Goal: Information Seeking & Learning: Learn about a topic

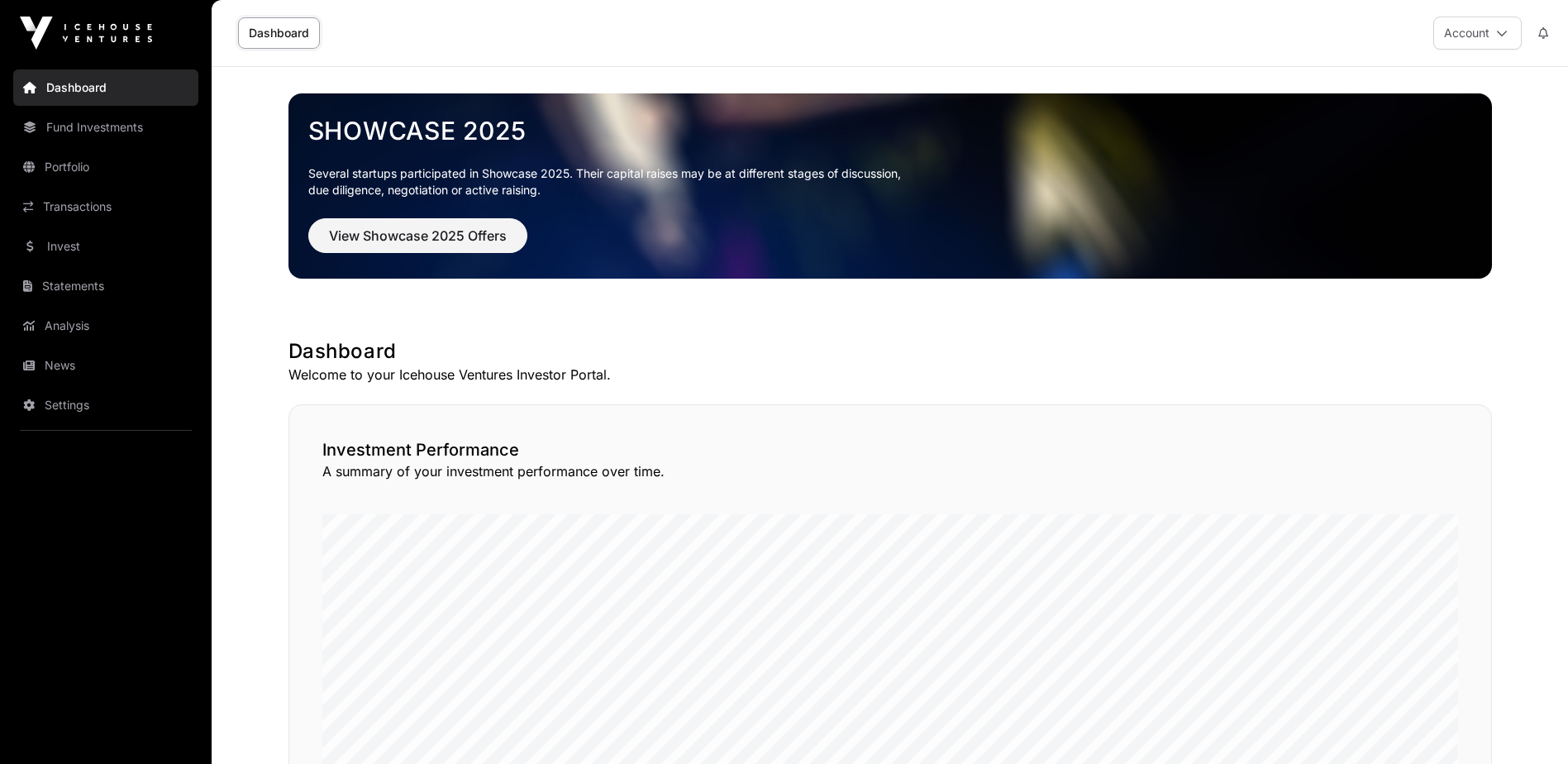
drag, startPoint x: 1111, startPoint y: 389, endPoint x: 1097, endPoint y: 384, distance: 14.9
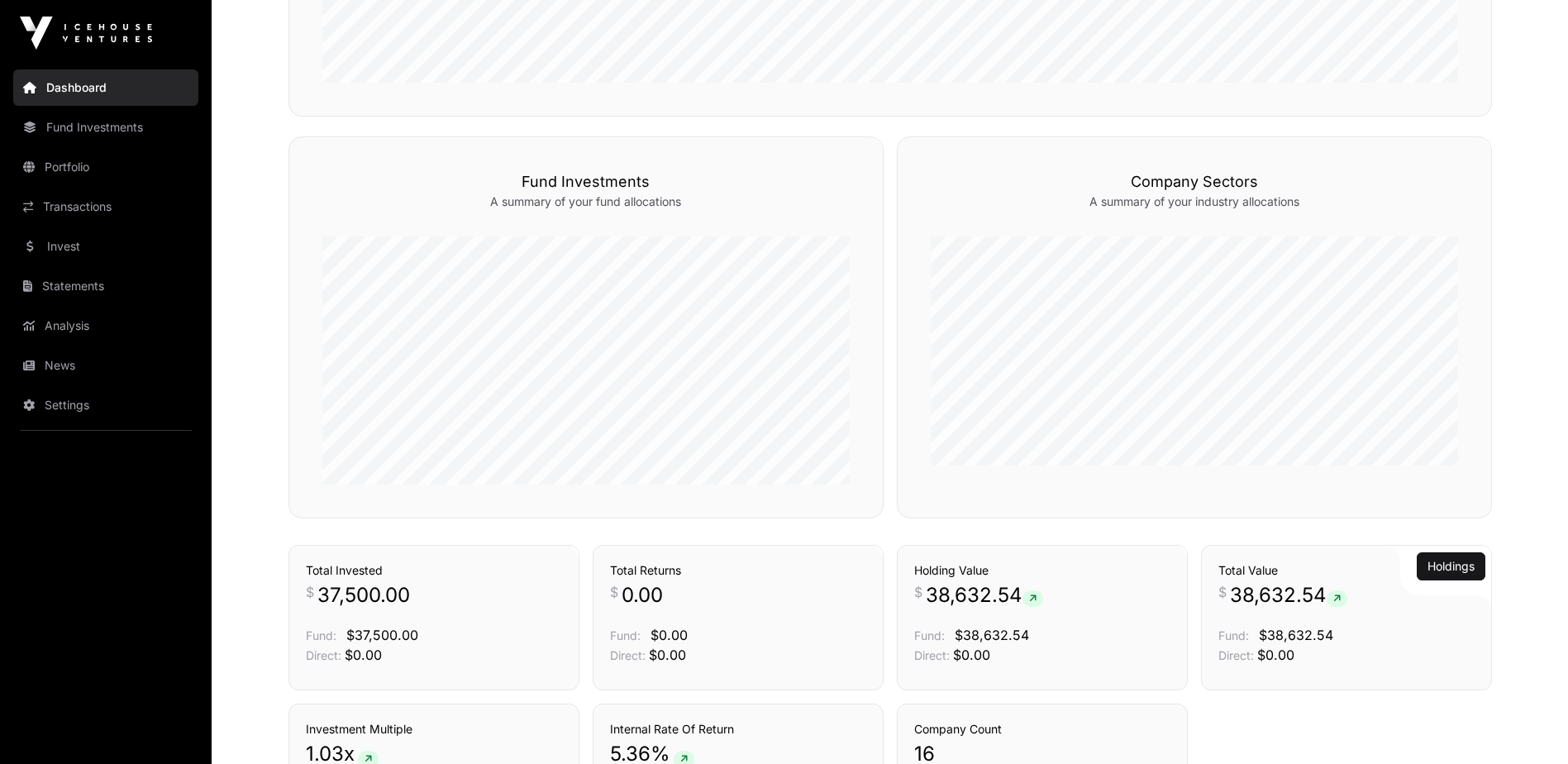
scroll to position [910, 0]
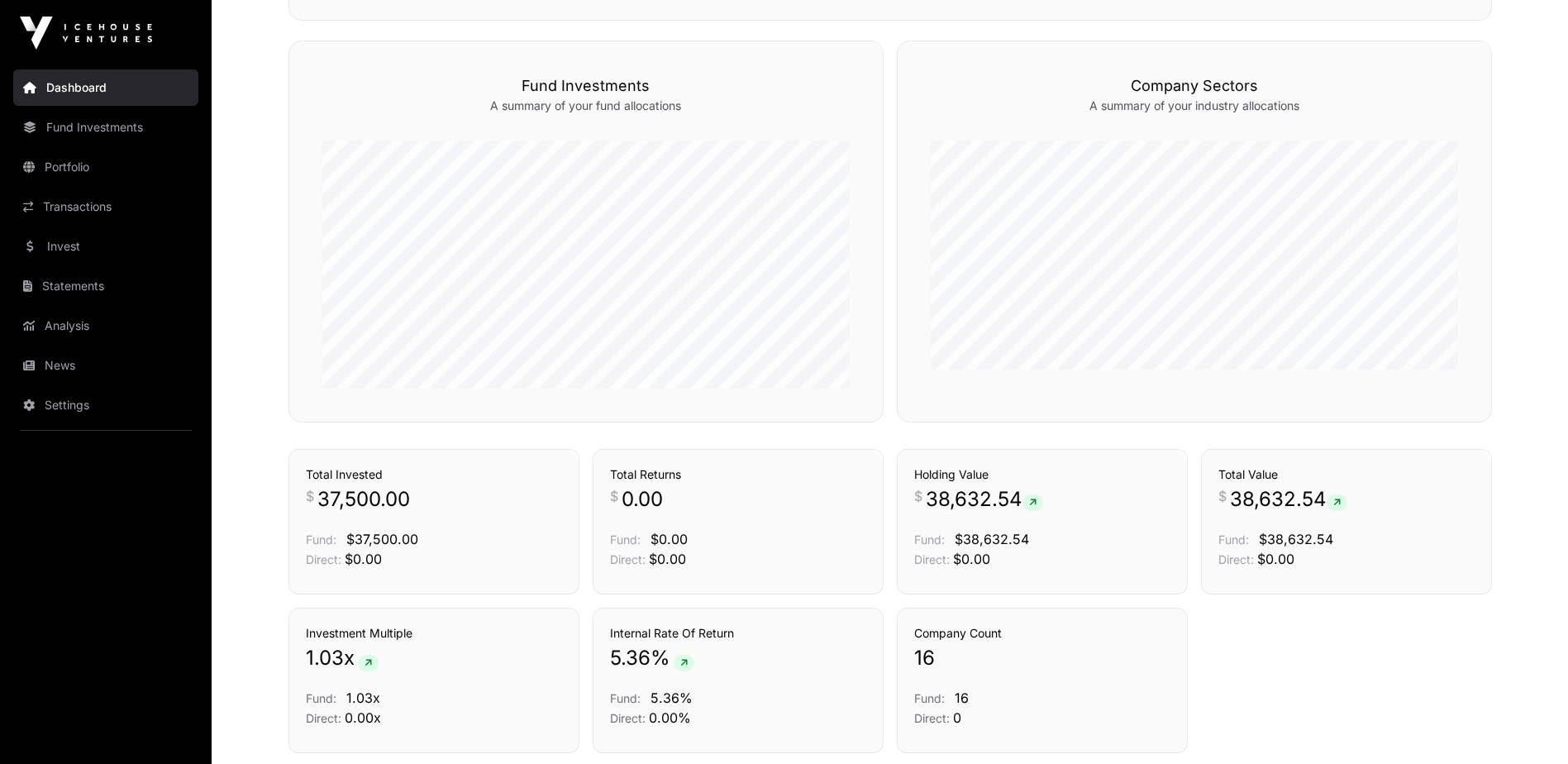
click at [681, 662] on icon at bounding box center [684, 662] width 7 height 10
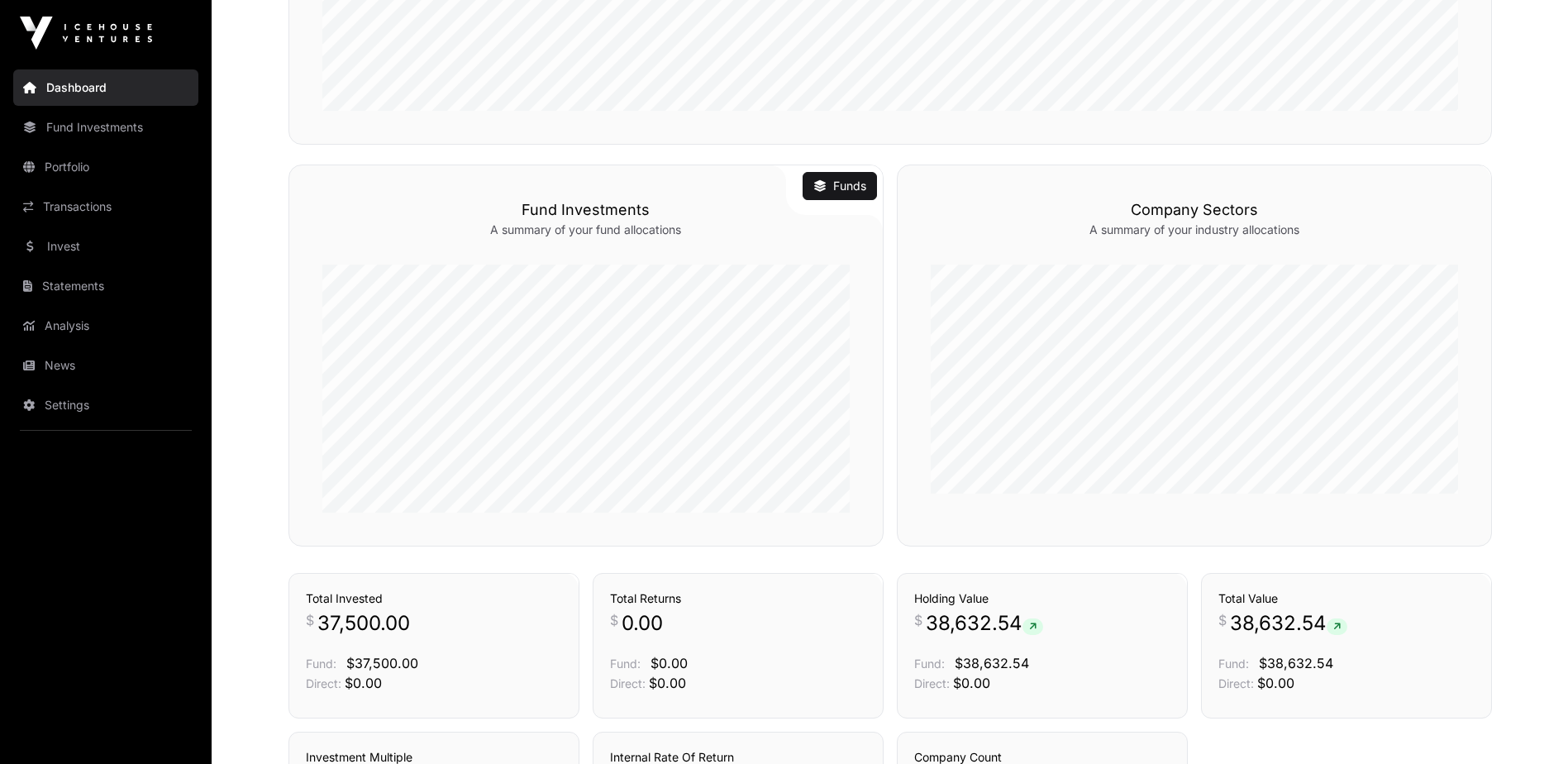
scroll to position [662, 0]
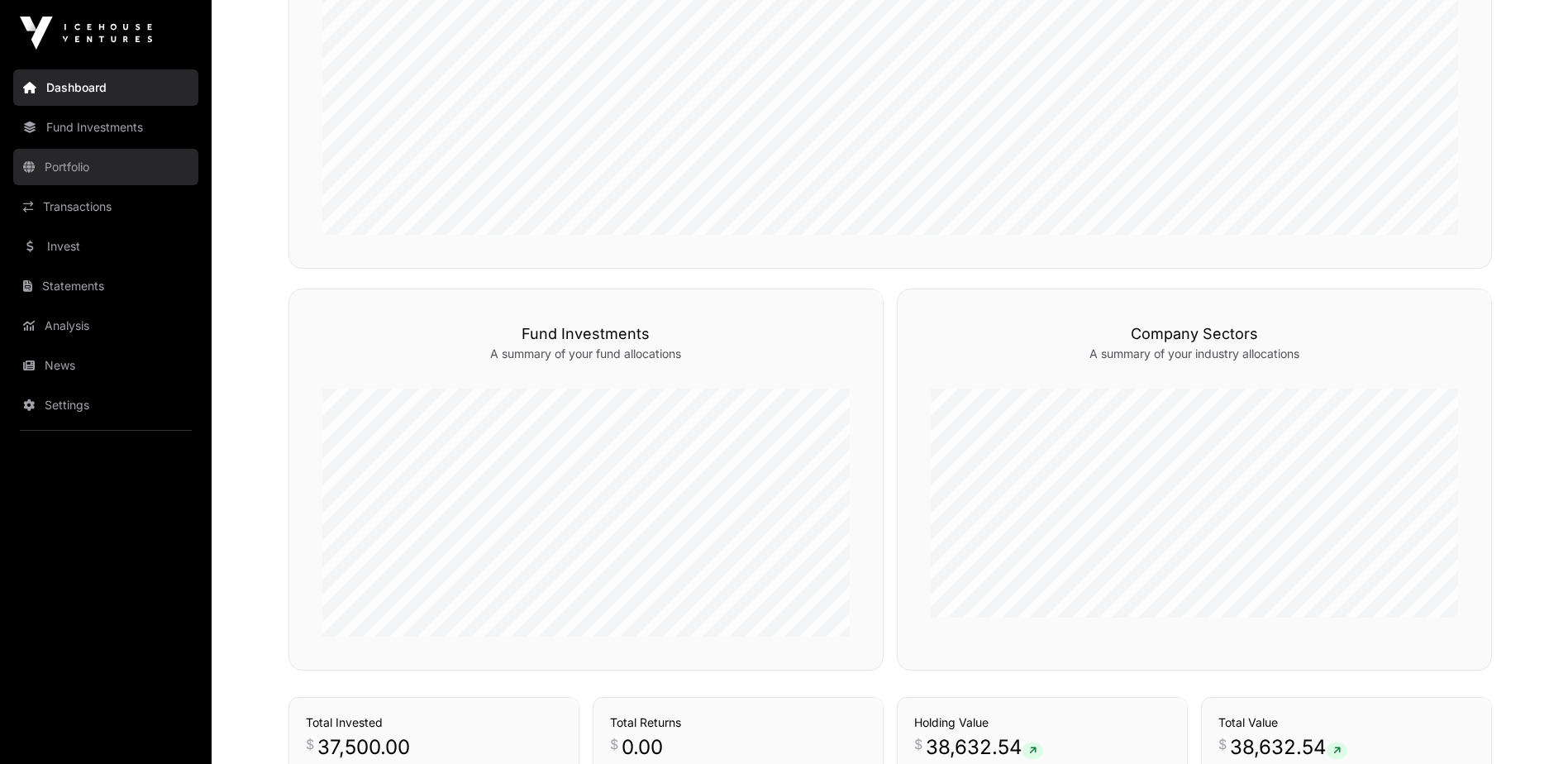
click at [52, 167] on link "Portfolio" at bounding box center [106, 167] width 185 height 36
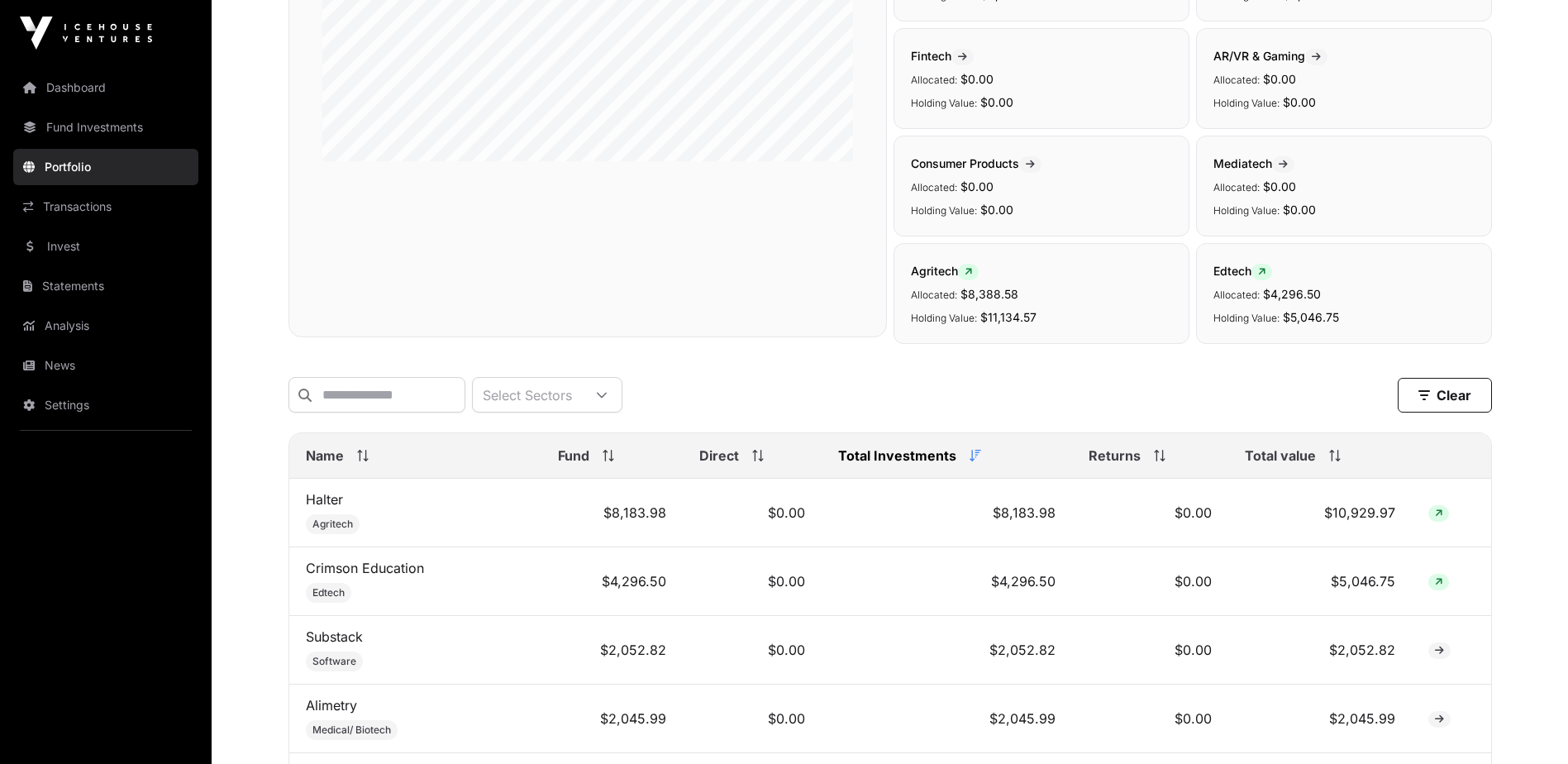
scroll to position [331, 0]
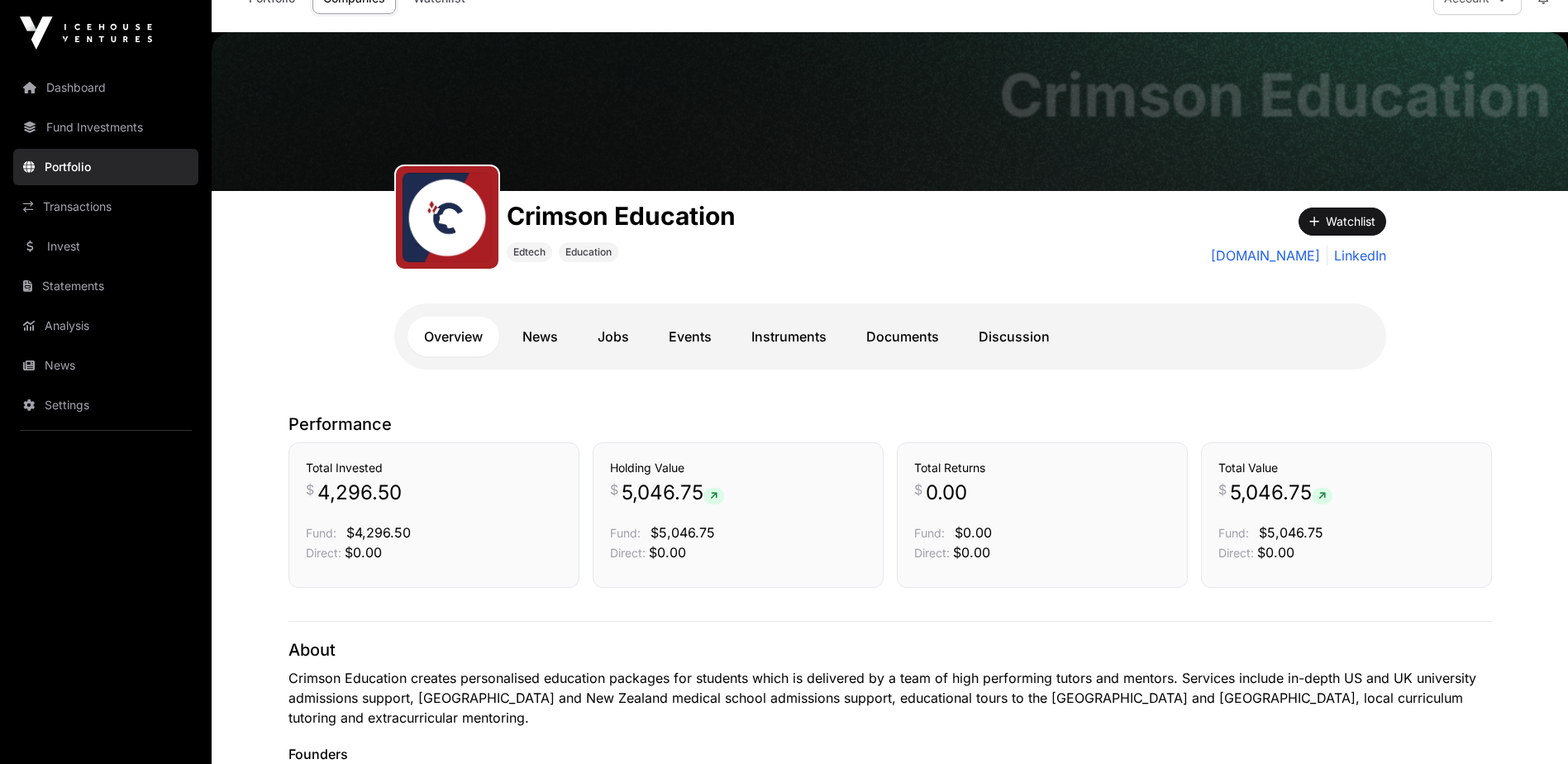
scroll to position [12, 0]
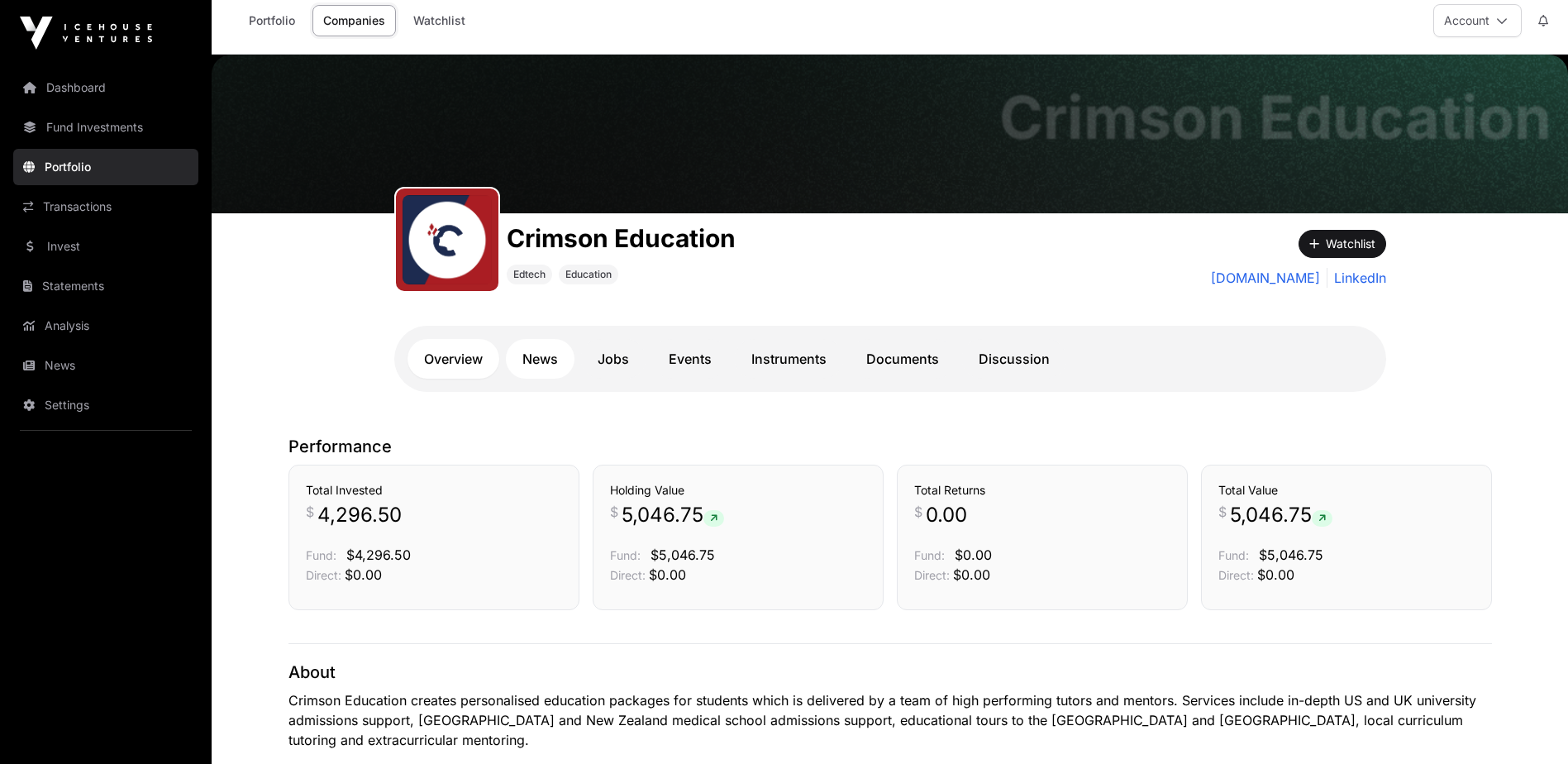
click at [554, 360] on link "News" at bounding box center [540, 359] width 69 height 40
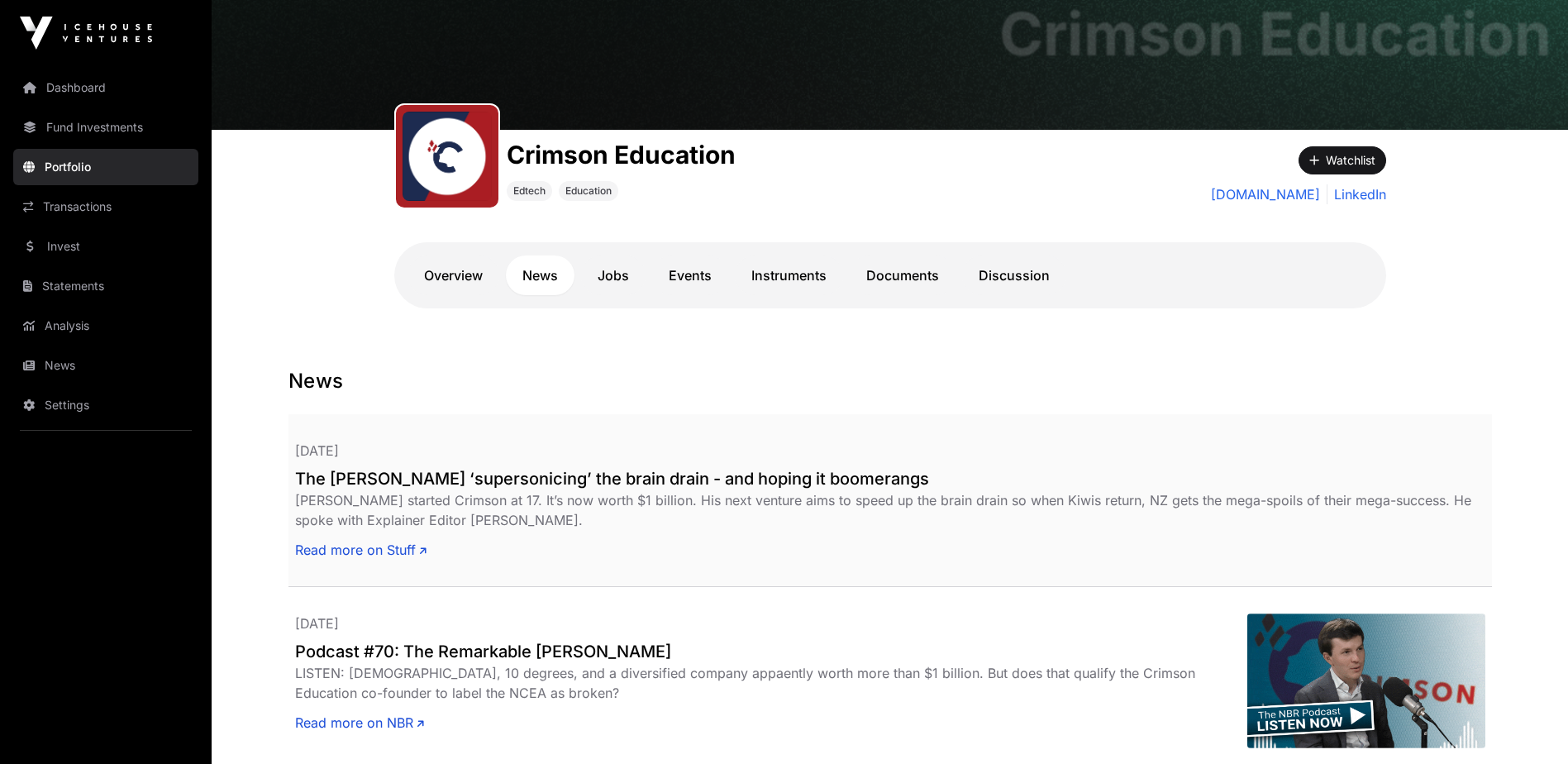
scroll to position [95, 0]
click at [627, 281] on link "Jobs" at bounding box center [613, 276] width 64 height 40
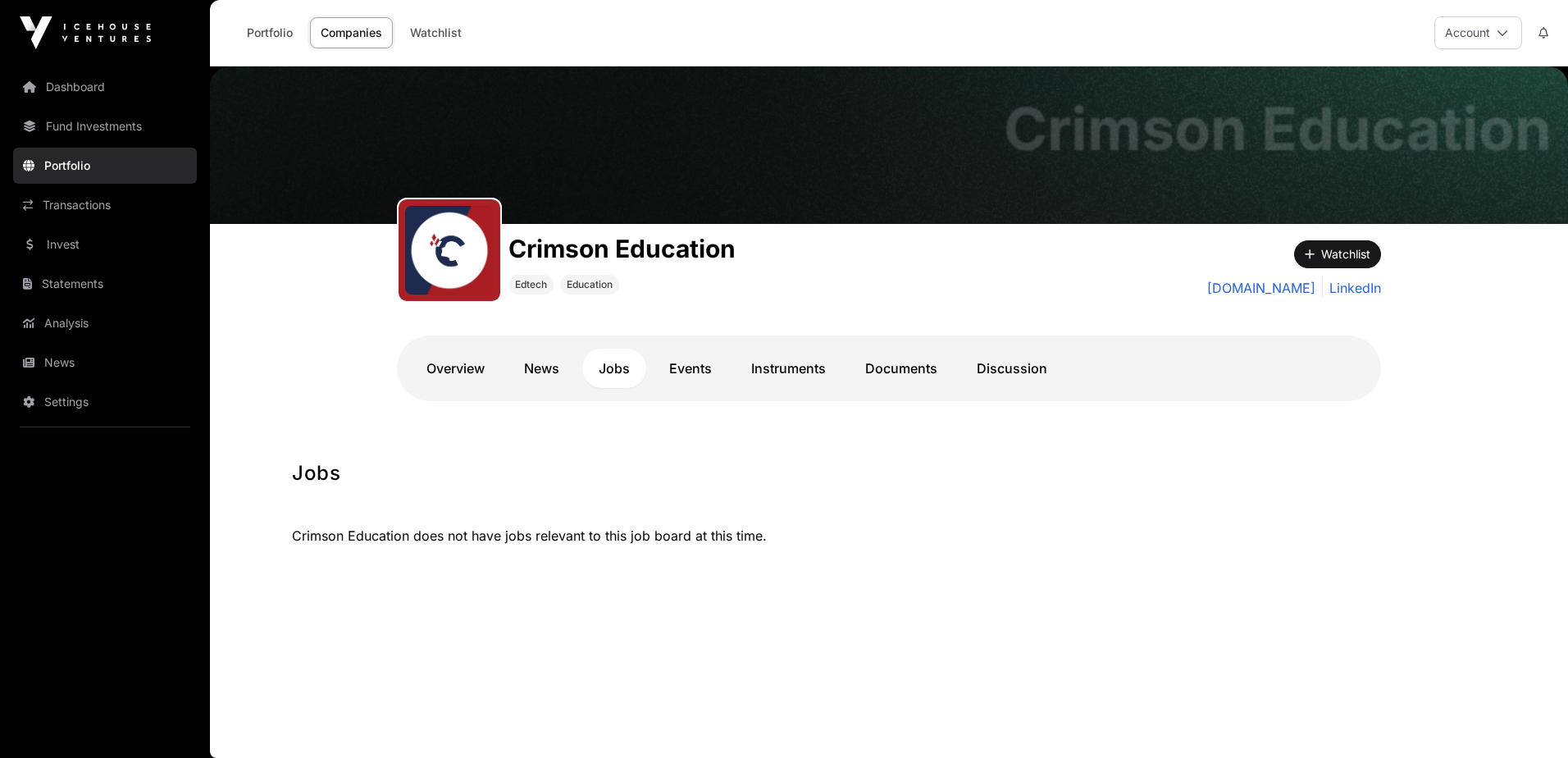
click at [1208, 570] on div "Jobs Crimson Education does not have jobs relevant to this job board at this ti…" at bounding box center [889, 522] width 1260 height 124
click at [795, 365] on link "Instruments" at bounding box center [788, 368] width 108 height 39
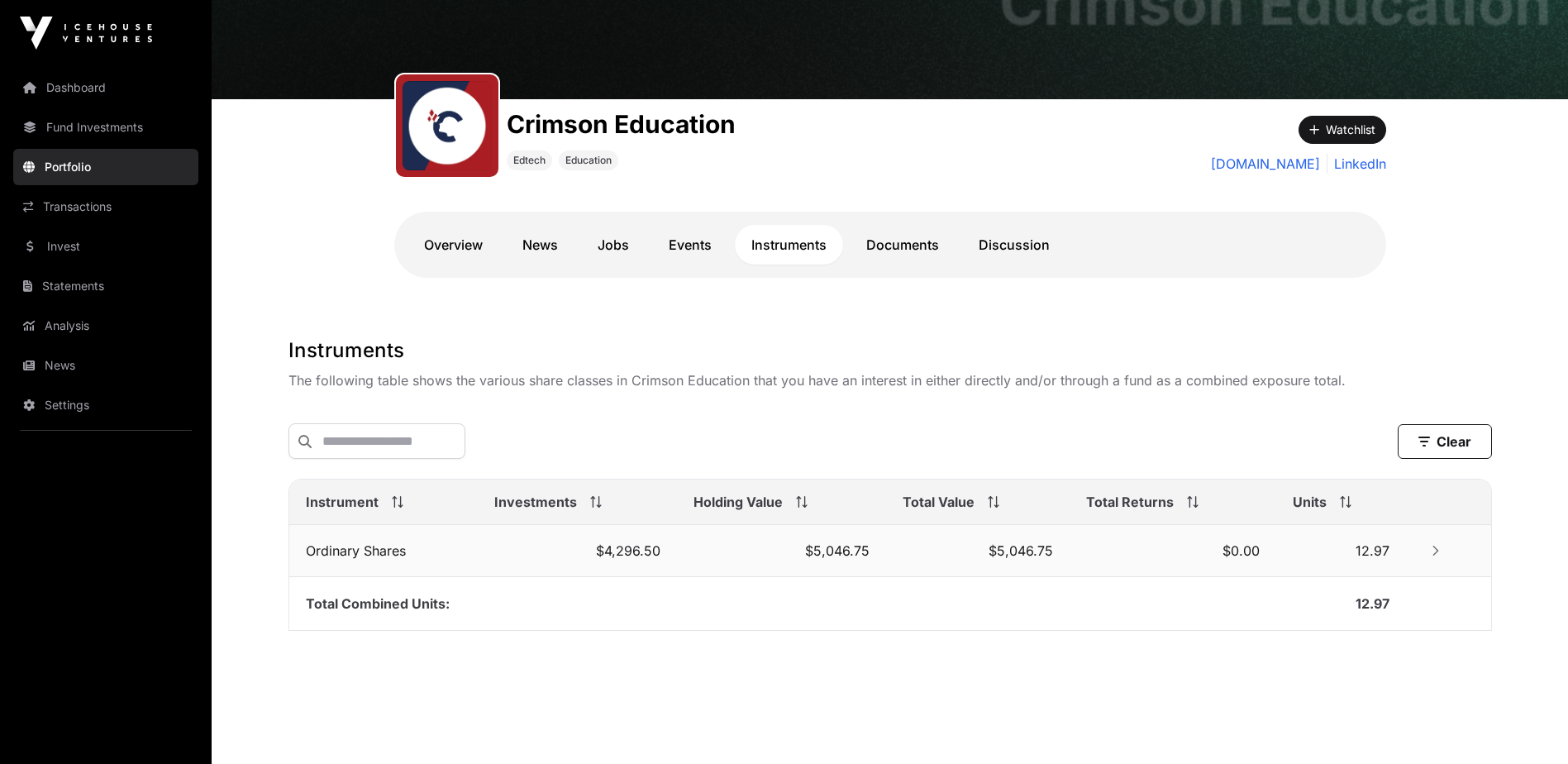
scroll to position [135, 0]
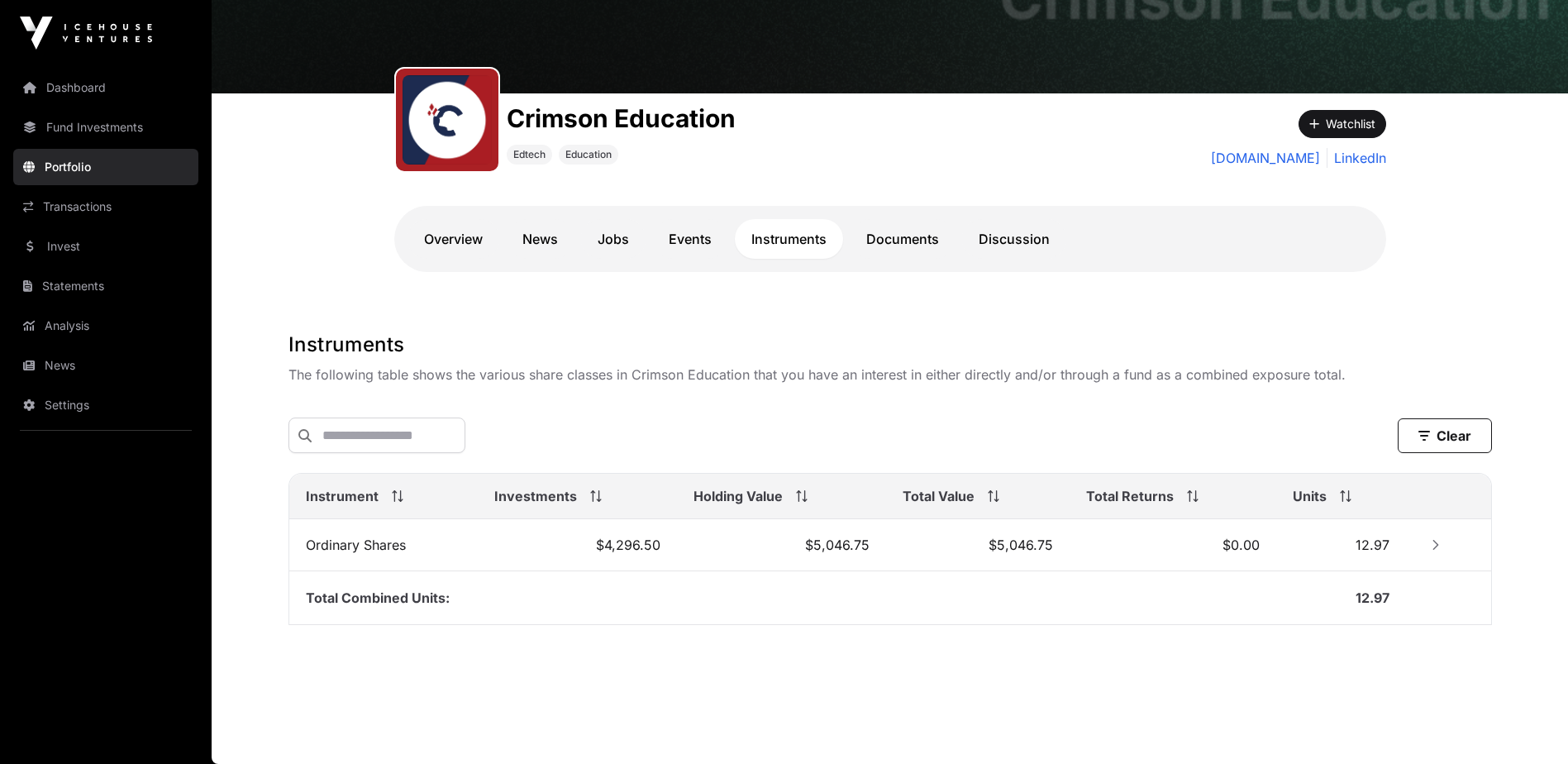
drag, startPoint x: 963, startPoint y: 629, endPoint x: 855, endPoint y: 471, distance: 191.4
click at [965, 627] on div "Instruments The following table shows the various share classes in Crimson Educ…" at bounding box center [890, 488] width 1270 height 314
drag, startPoint x: 670, startPoint y: 359, endPoint x: 670, endPoint y: 350, distance: 9.0
click at [670, 358] on div "Instruments The following table shows the various share classes in Crimson Educ…" at bounding box center [890, 359] width 1203 height 53
click at [887, 253] on link "Documents" at bounding box center [903, 238] width 106 height 40
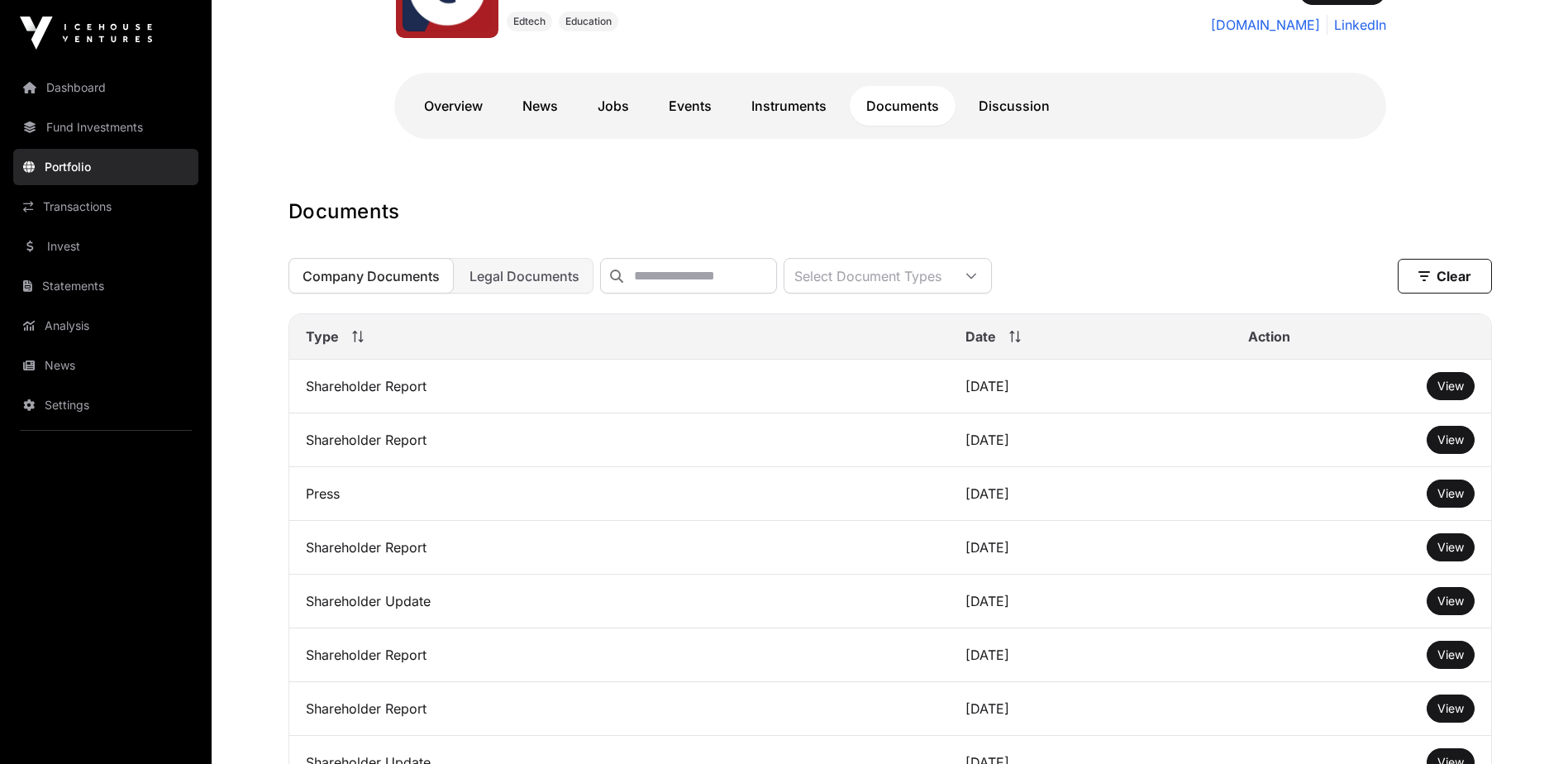
scroll to position [465, 0]
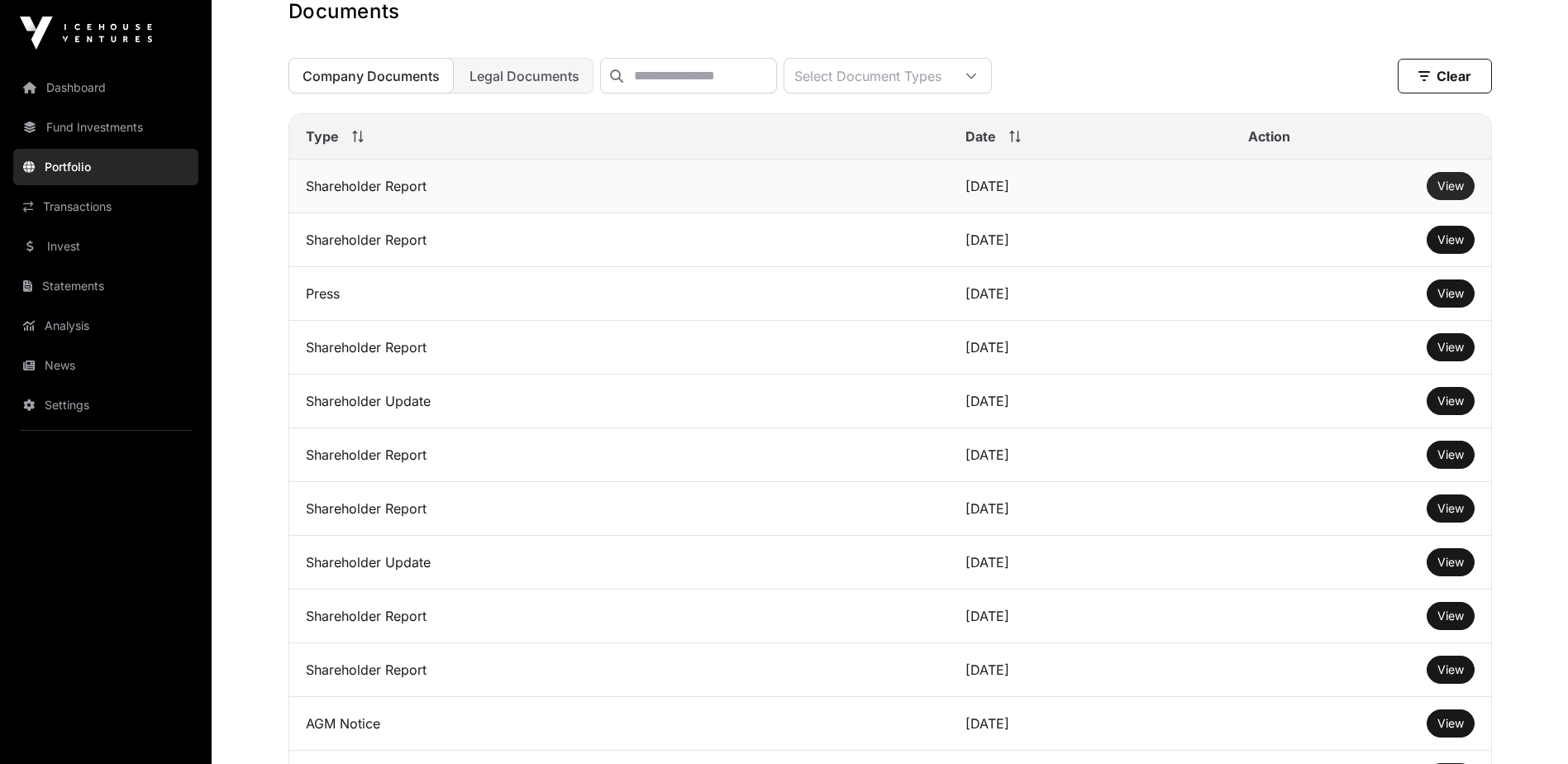
click at [1437, 193] on span "View" at bounding box center [1451, 185] width 26 height 14
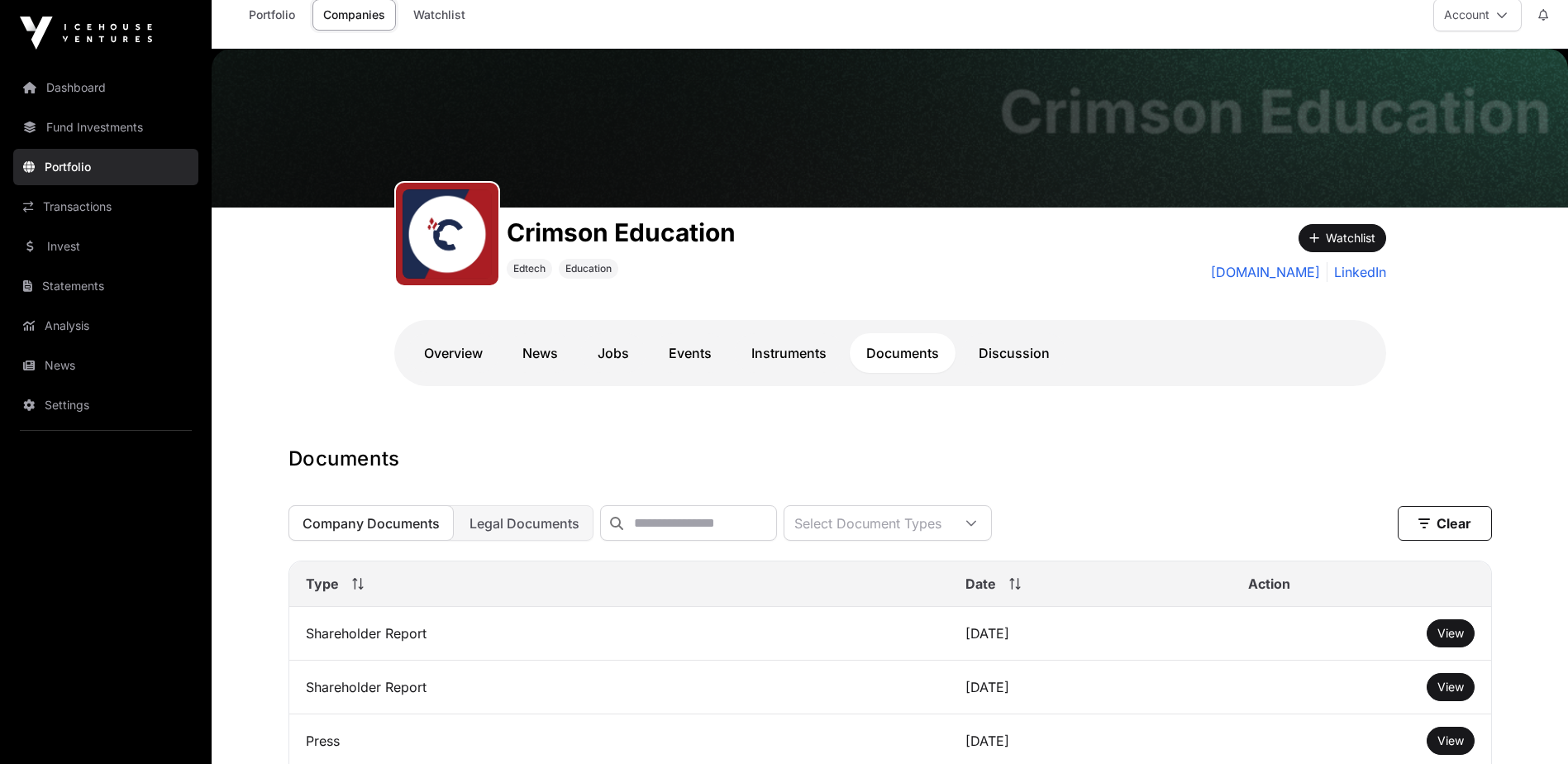
scroll to position [0, 0]
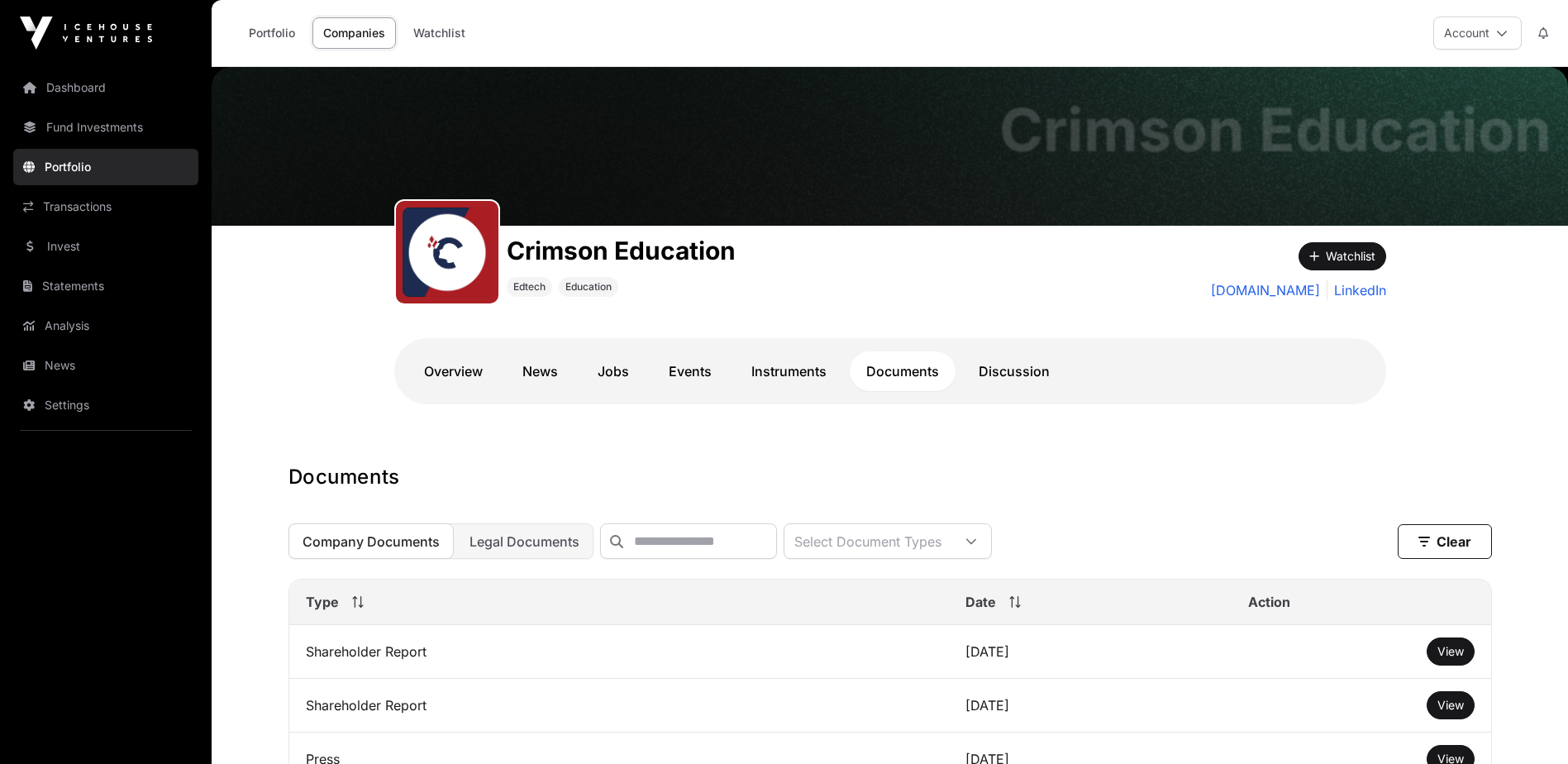
click at [84, 165] on link "Portfolio" at bounding box center [106, 167] width 185 height 36
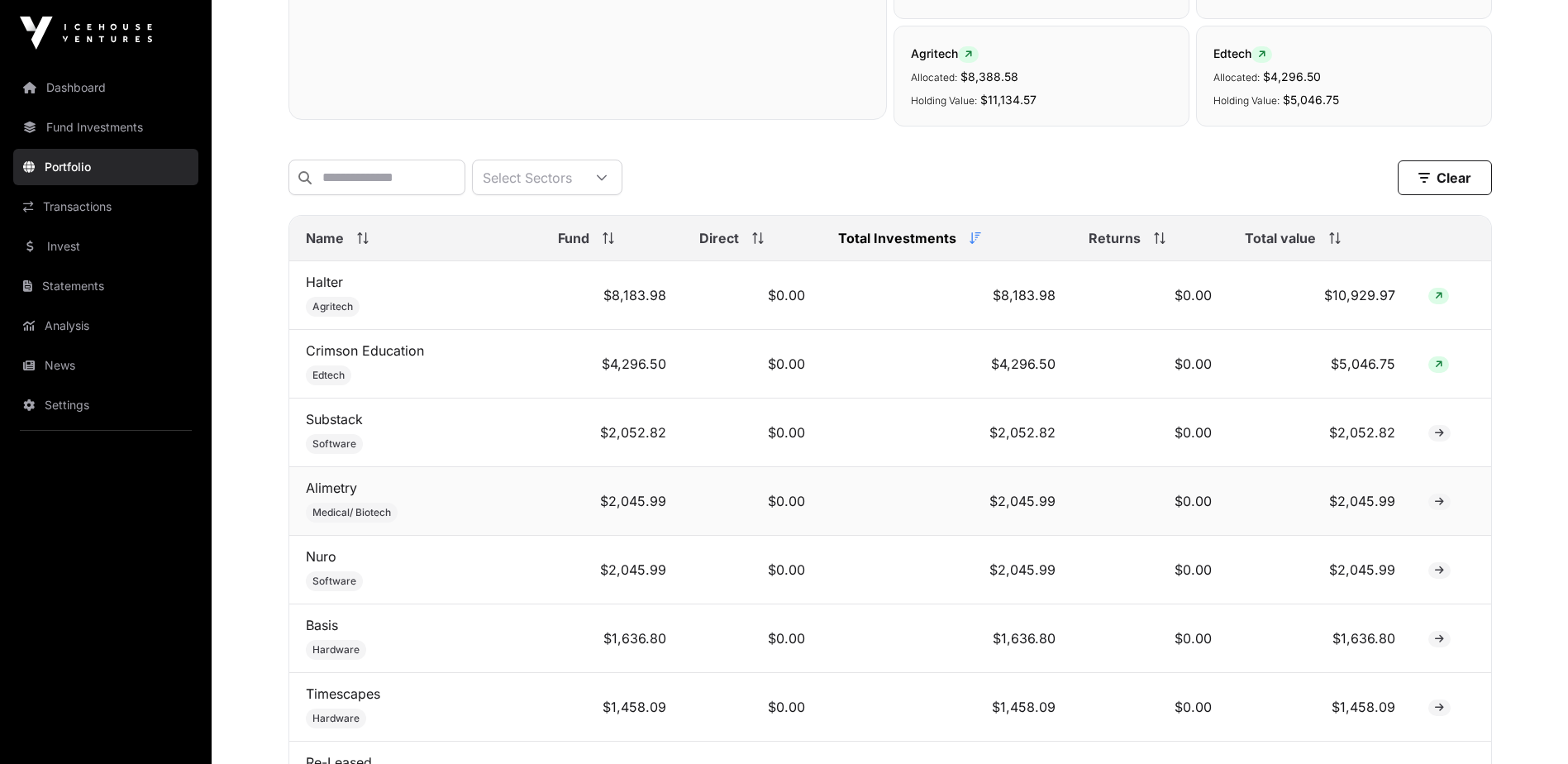
scroll to position [745, 0]
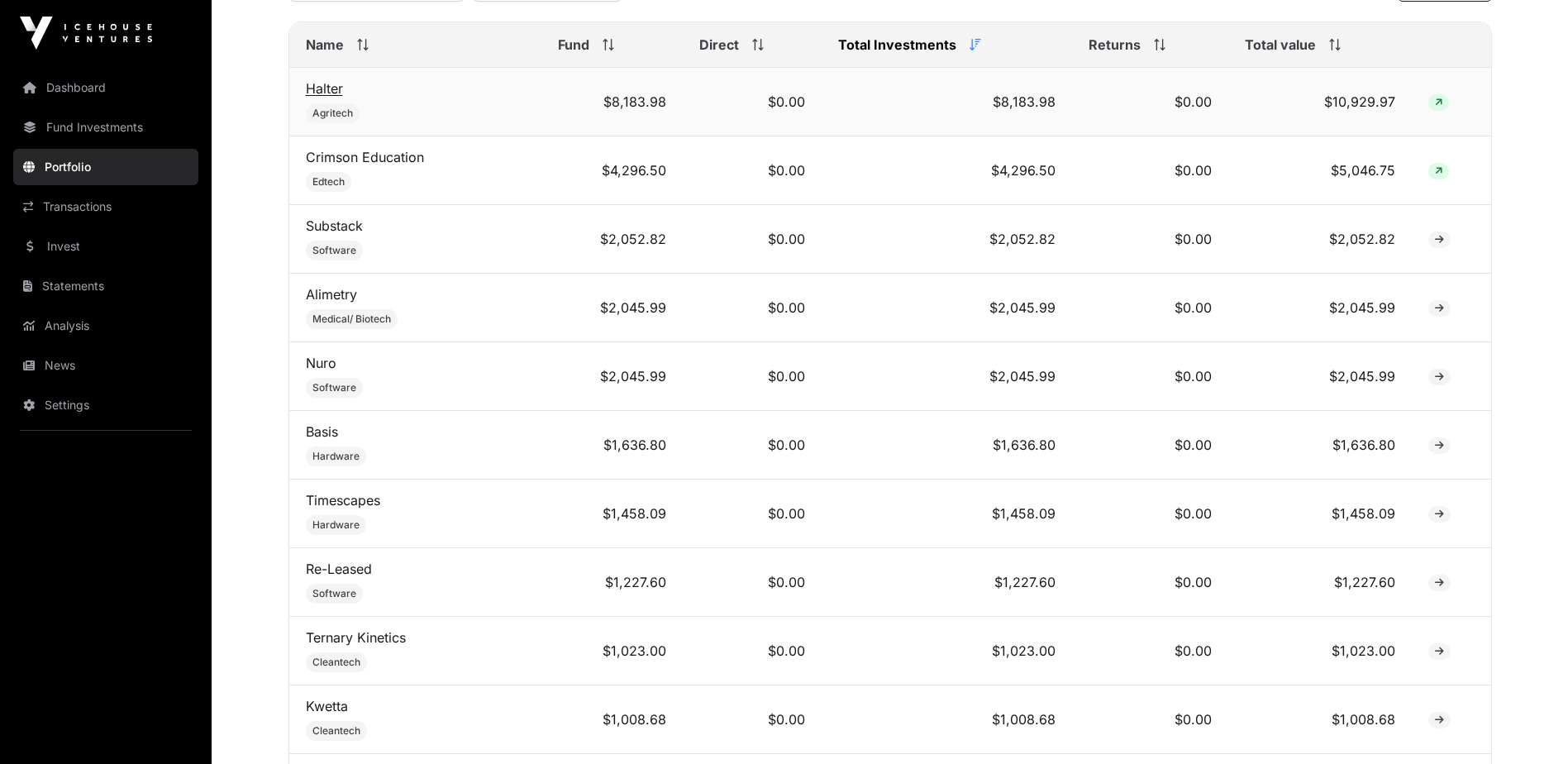
click at [329, 97] on link "Halter" at bounding box center [324, 88] width 37 height 17
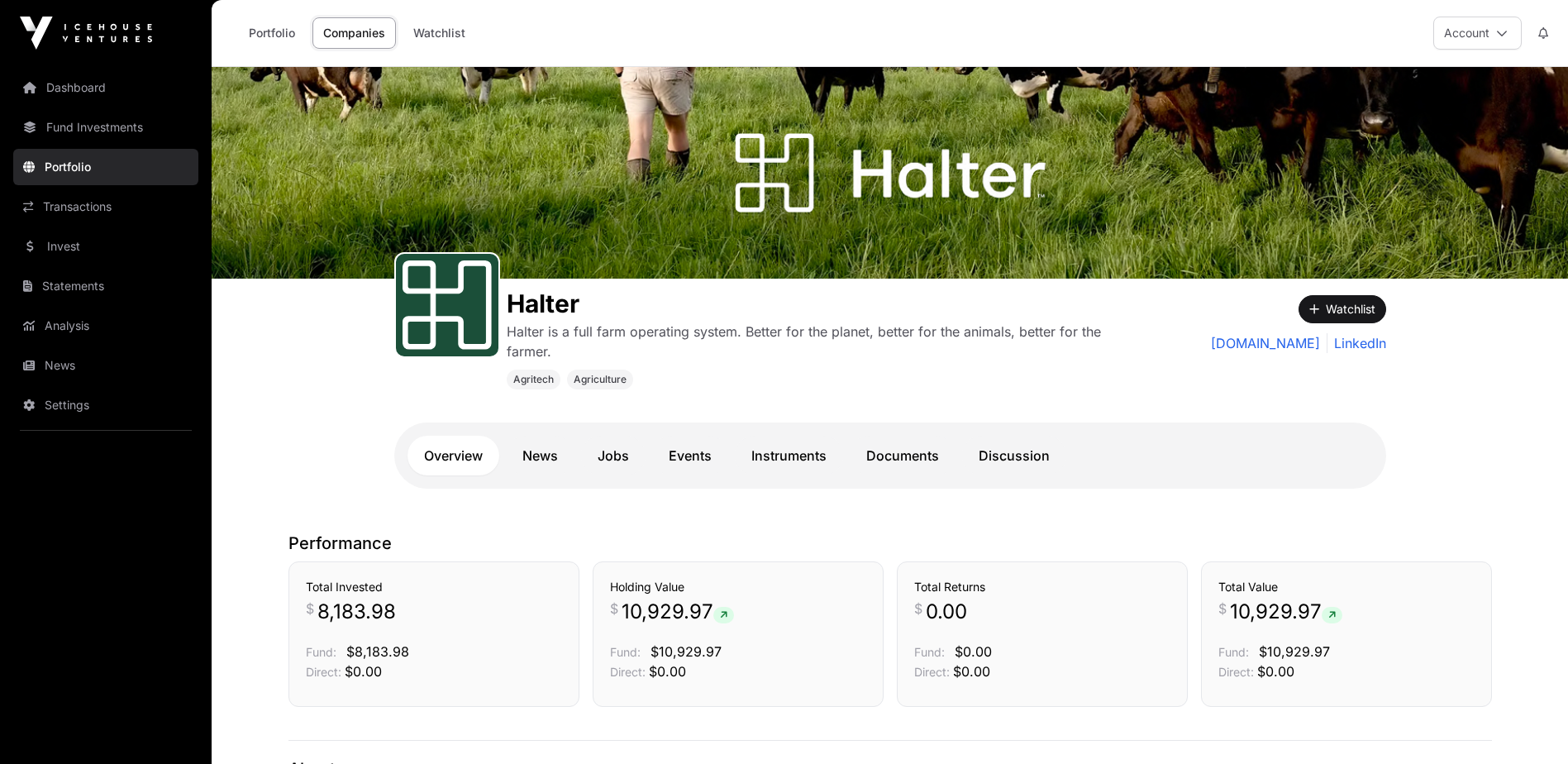
scroll to position [83, 0]
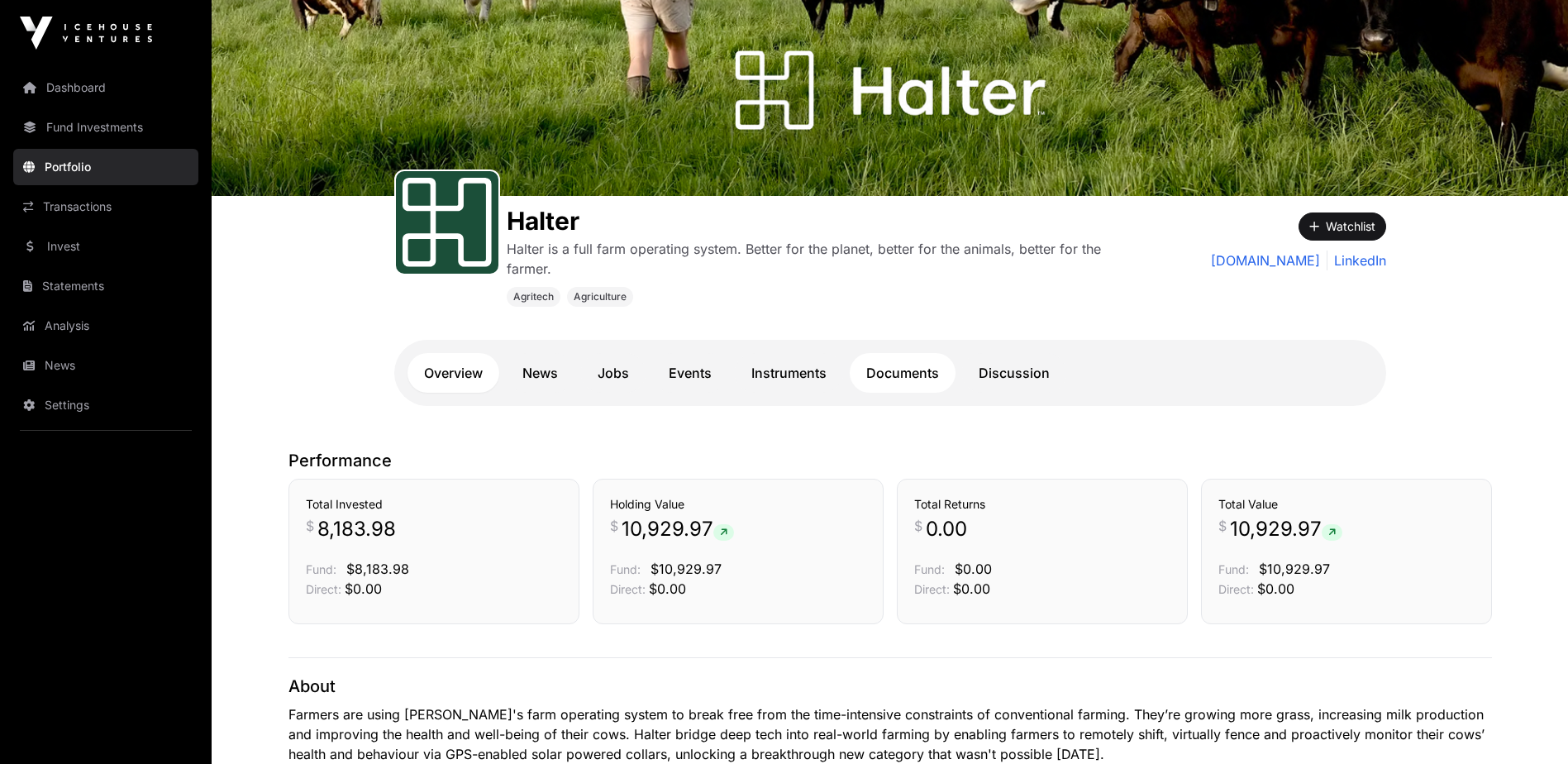
click at [900, 374] on link "Documents" at bounding box center [903, 373] width 106 height 40
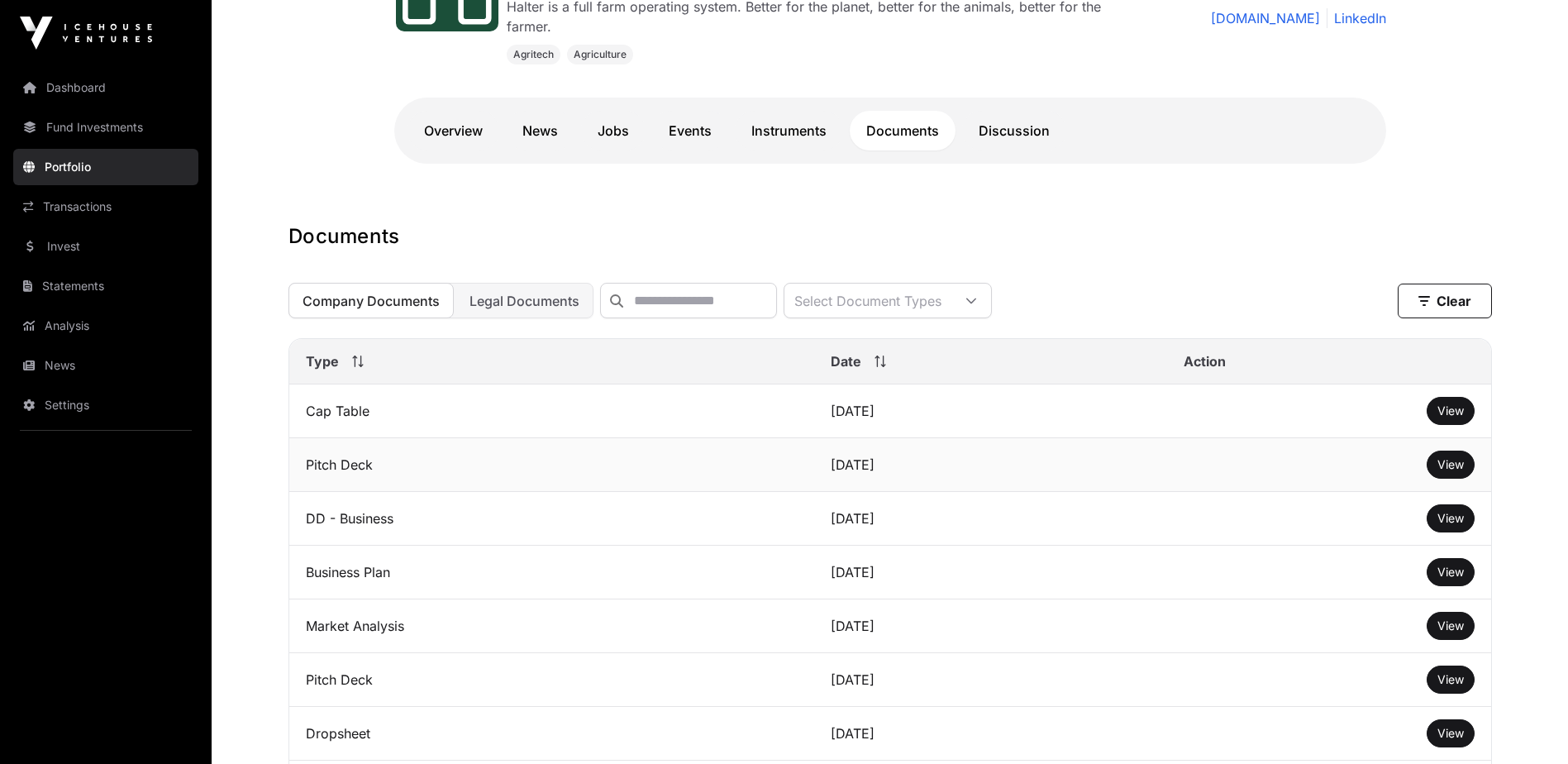
scroll to position [413, 0]
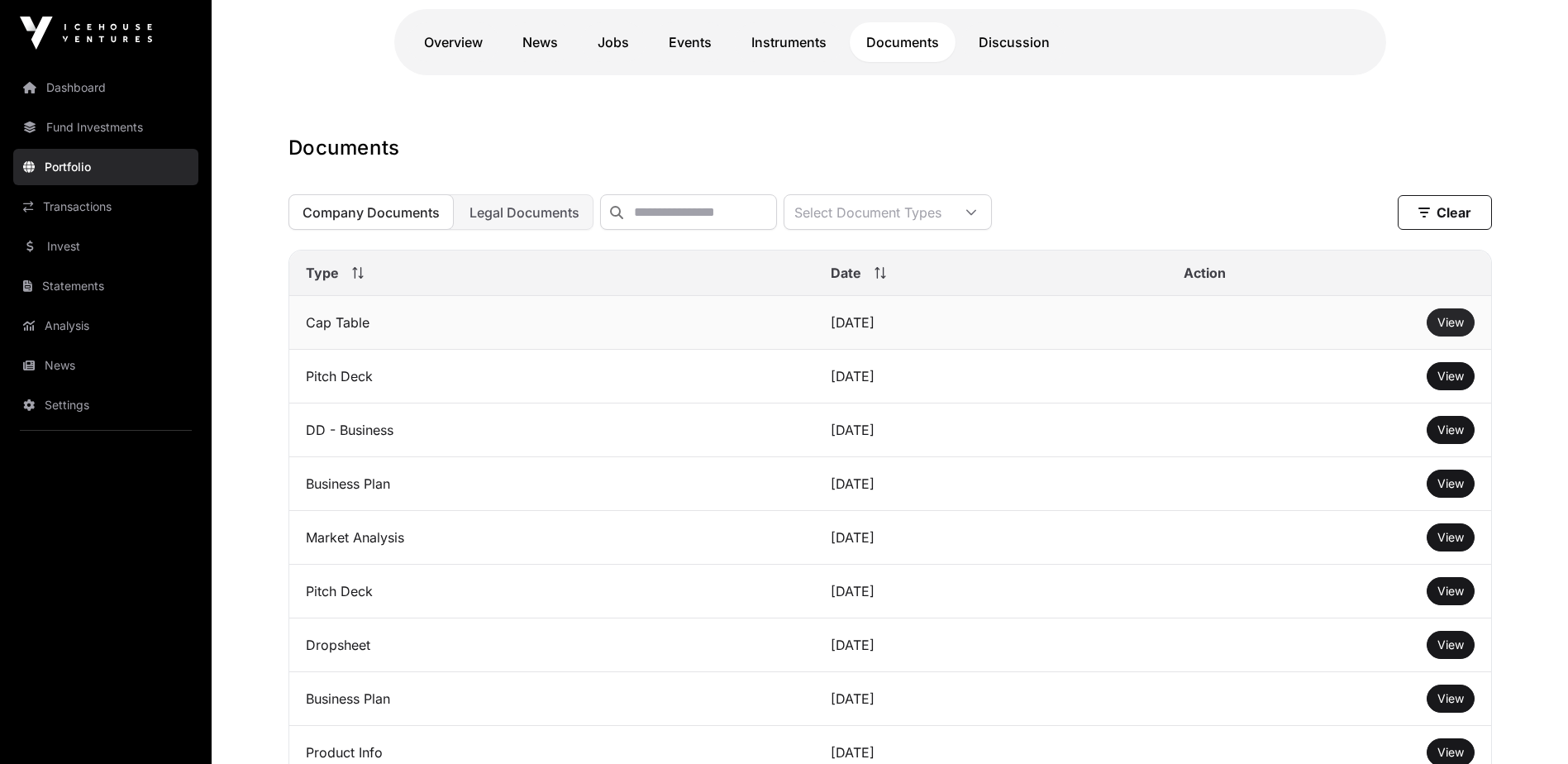
click at [1444, 331] on link "View" at bounding box center [1451, 322] width 26 height 17
click at [1450, 383] on span "View" at bounding box center [1451, 376] width 26 height 14
click at [1436, 439] on button "View" at bounding box center [1451, 430] width 48 height 28
click at [1437, 436] on span "View" at bounding box center [1451, 430] width 26 height 14
click at [108, 167] on link "Portfolio" at bounding box center [106, 167] width 185 height 36
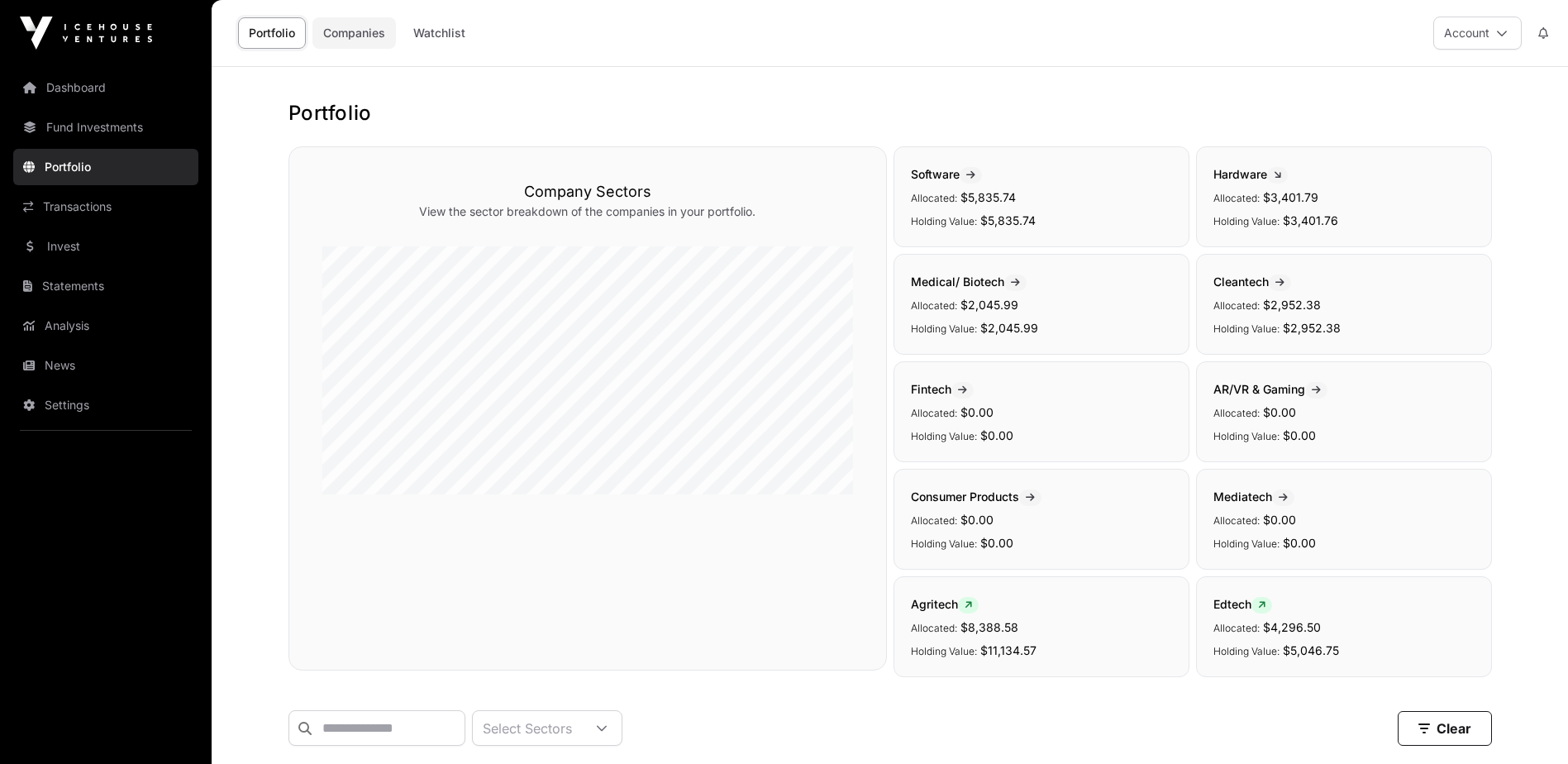
click at [366, 42] on link "Companies" at bounding box center [354, 34] width 84 height 32
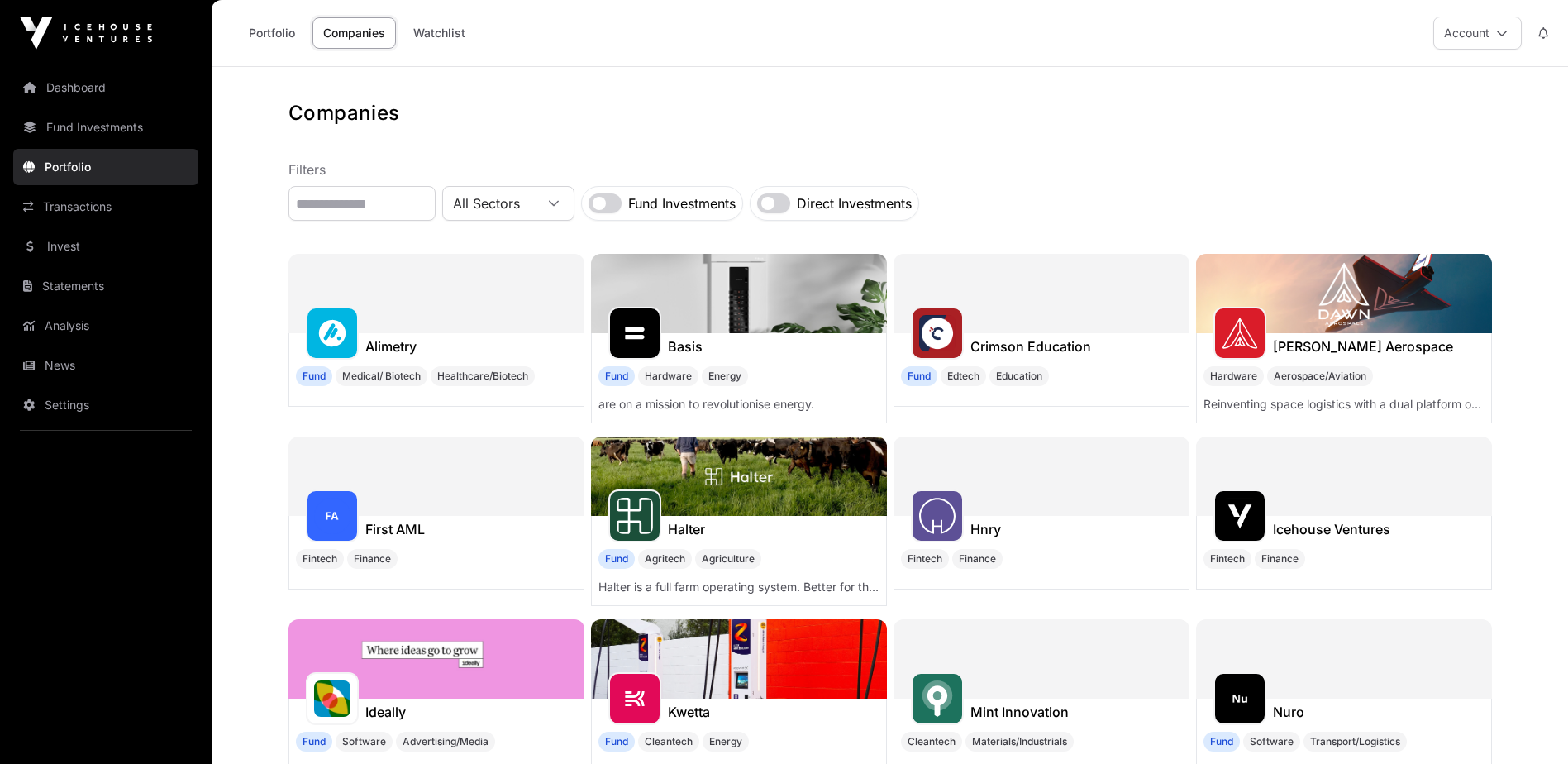
click at [688, 205] on label "Fund Investments" at bounding box center [682, 203] width 108 height 19
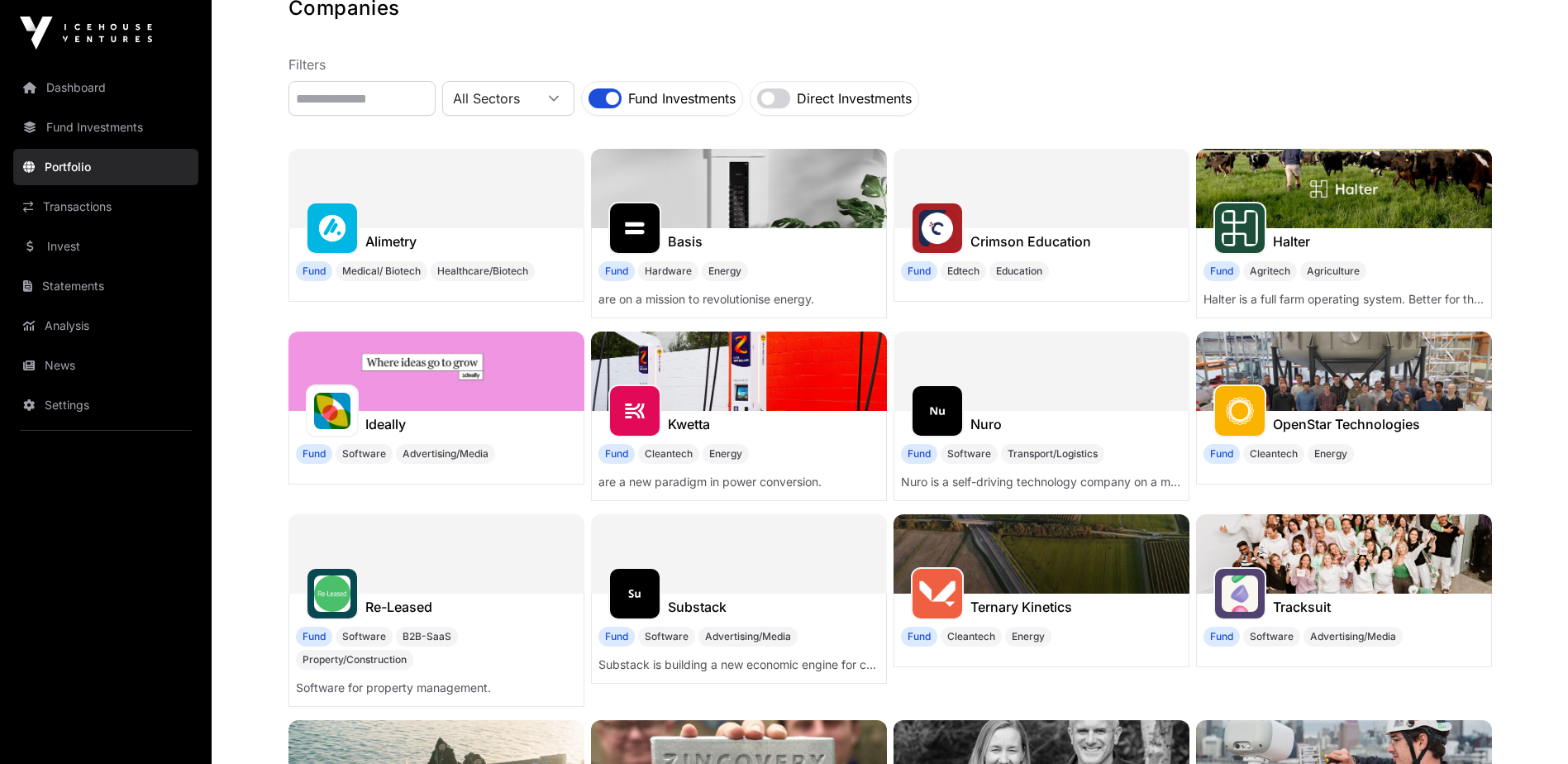
scroll to position [83, 0]
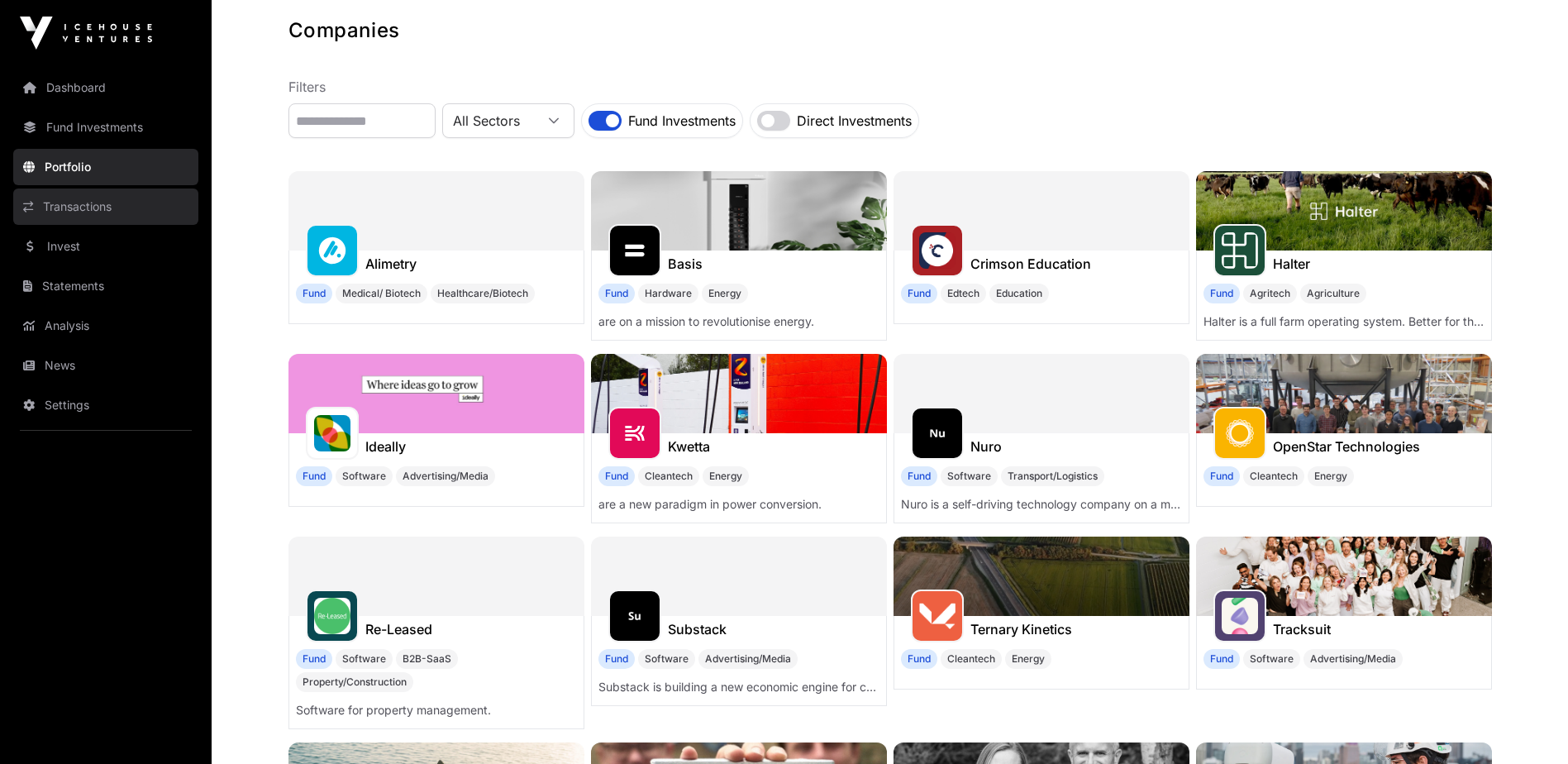
click at [94, 211] on link "Transactions" at bounding box center [106, 207] width 185 height 36
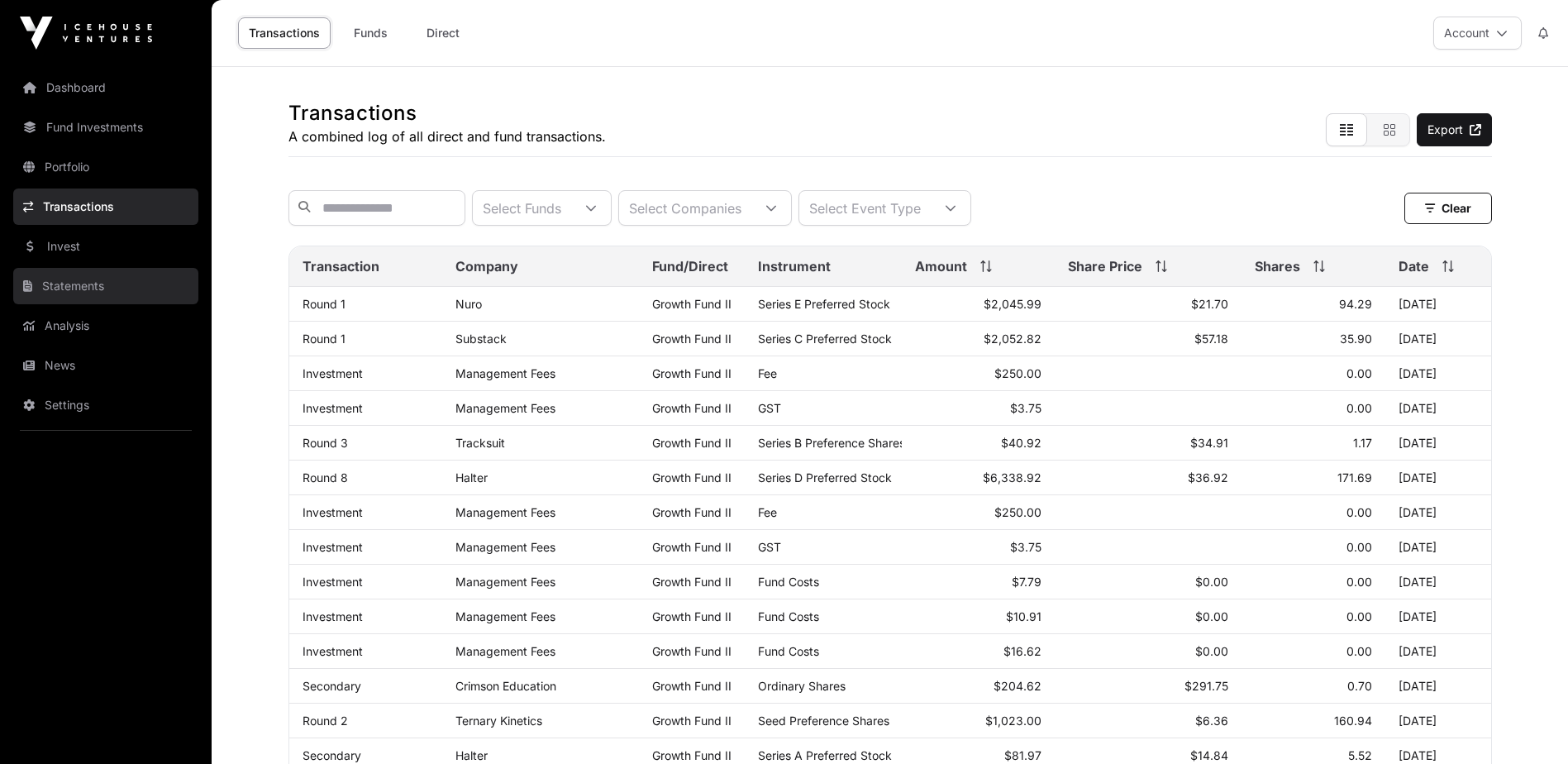
click at [88, 287] on link "Statements" at bounding box center [106, 285] width 185 height 36
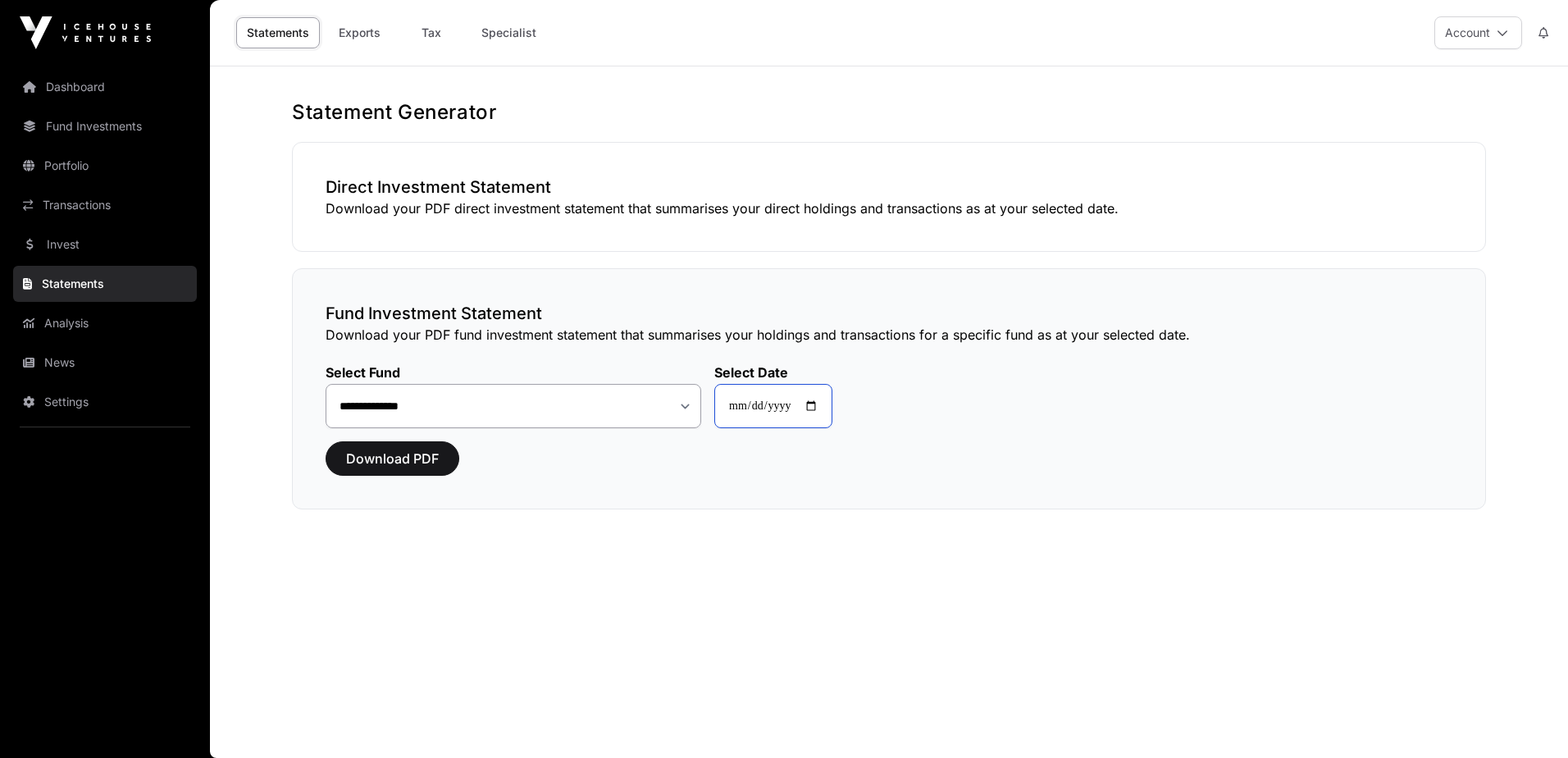
click at [781, 413] on input "**********" at bounding box center [773, 406] width 118 height 45
click at [775, 400] on input "**********" at bounding box center [773, 406] width 118 height 45
click at [779, 400] on input "**********" at bounding box center [773, 406] width 118 height 45
click at [827, 406] on input "**********" at bounding box center [773, 406] width 118 height 45
drag, startPoint x: 1098, startPoint y: 450, endPoint x: 1052, endPoint y: 454, distance: 46.2
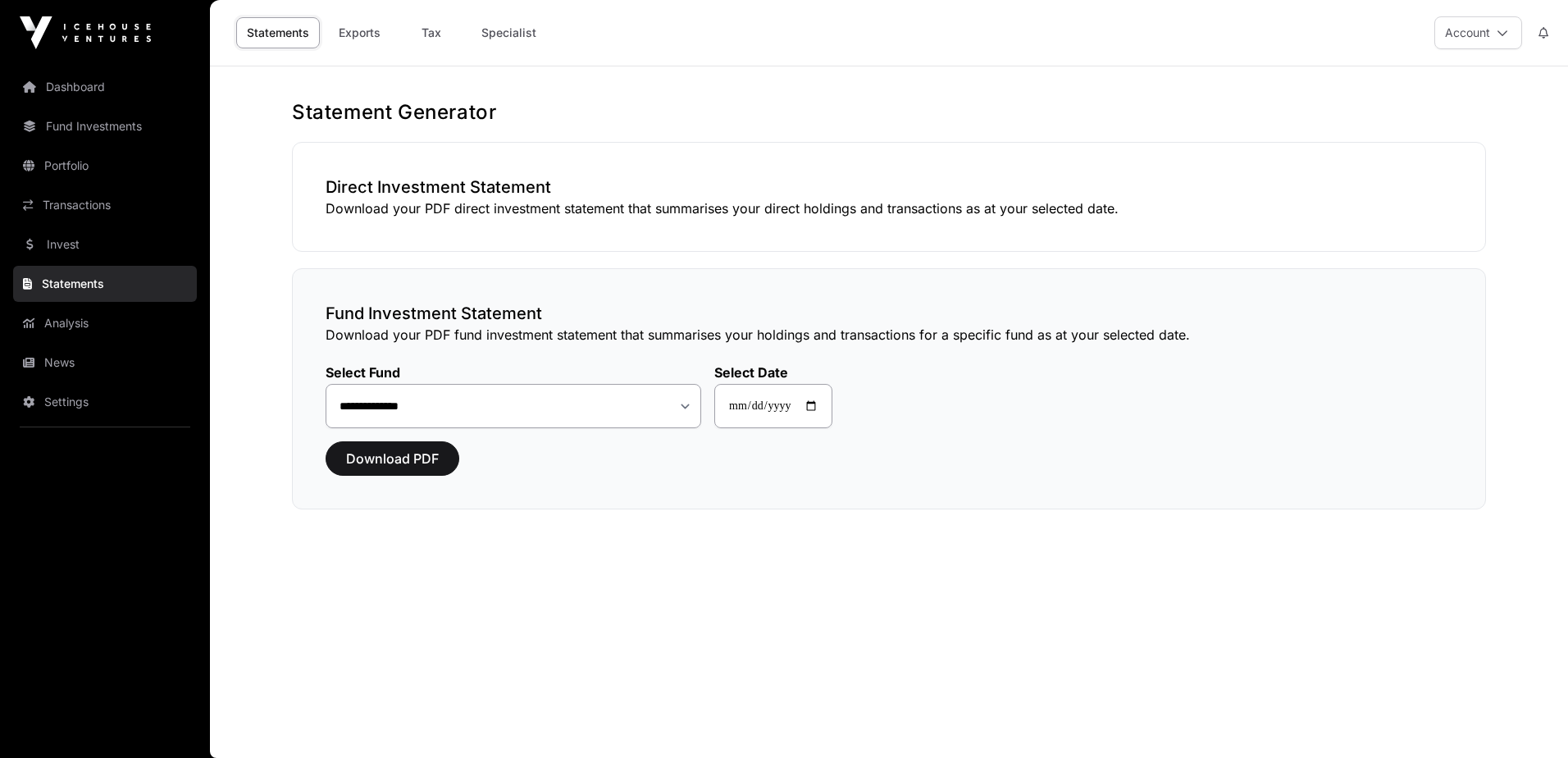
click at [1098, 450] on div "Download PDF" at bounding box center [889, 458] width 1127 height 34
click at [81, 329] on link "Analysis" at bounding box center [105, 322] width 184 height 36
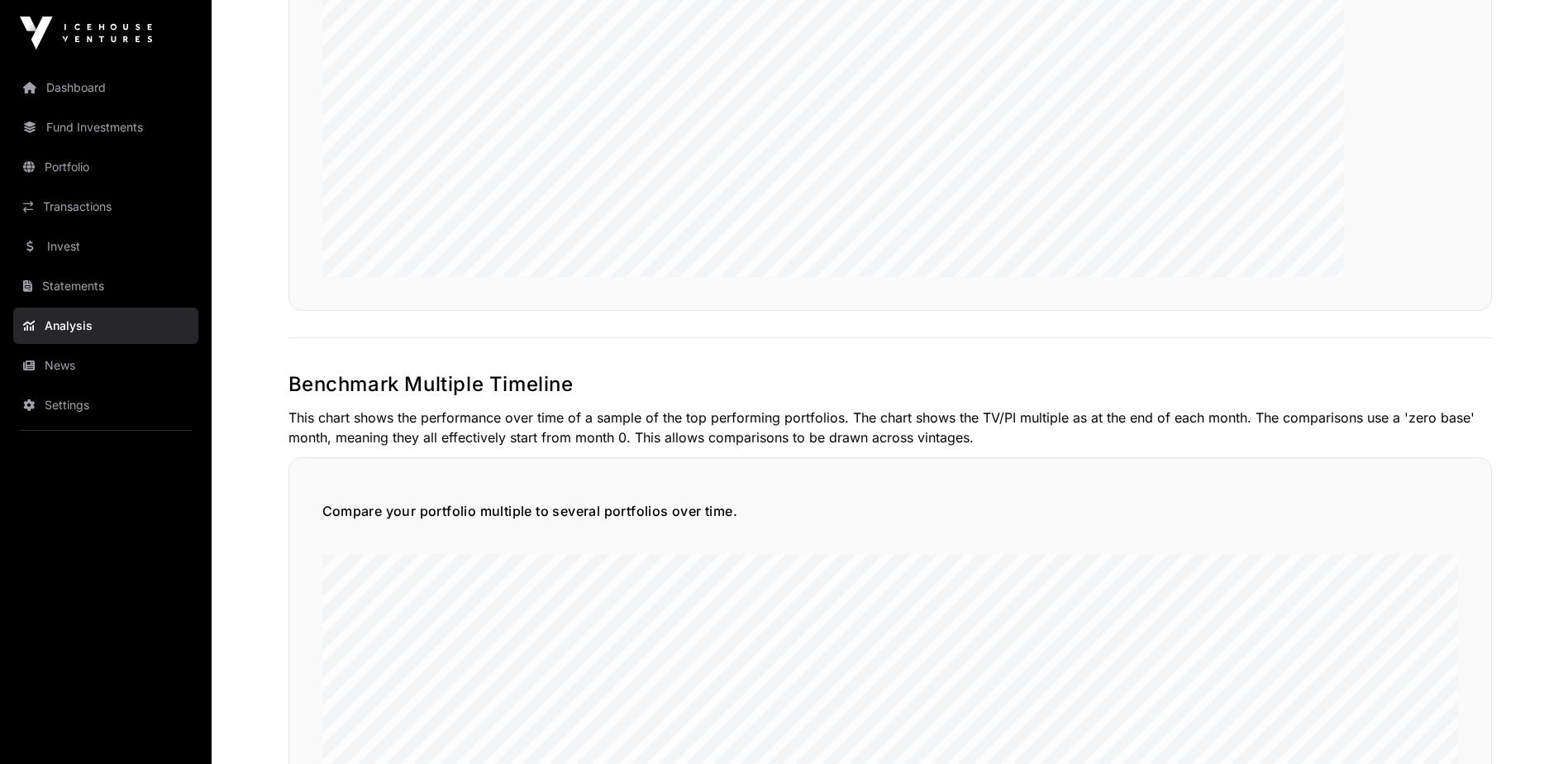
scroll to position [3639, 0]
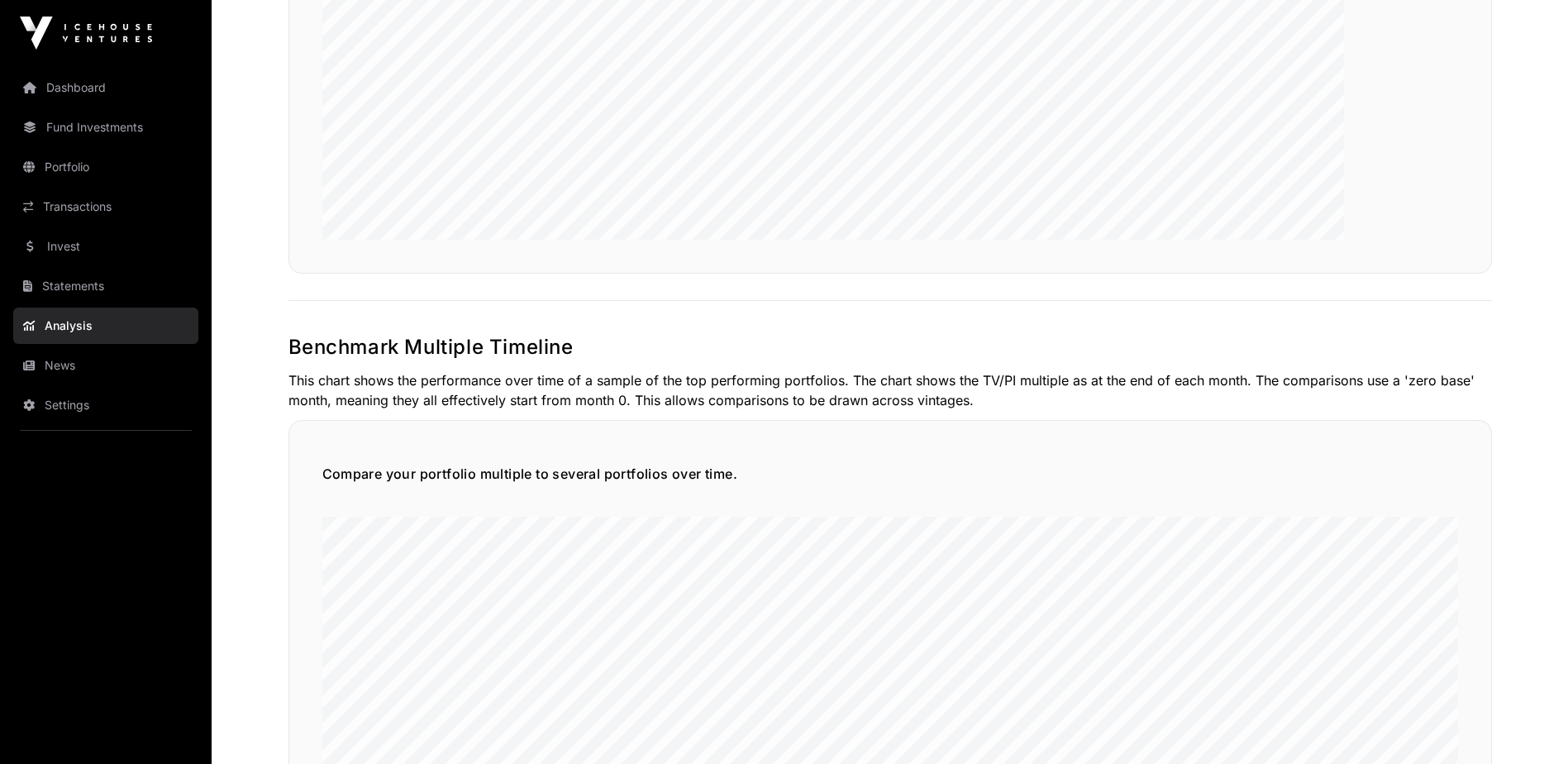
click at [1118, 390] on p "This chart shows the performance over time of a sample of the top performing po…" at bounding box center [890, 390] width 1203 height 40
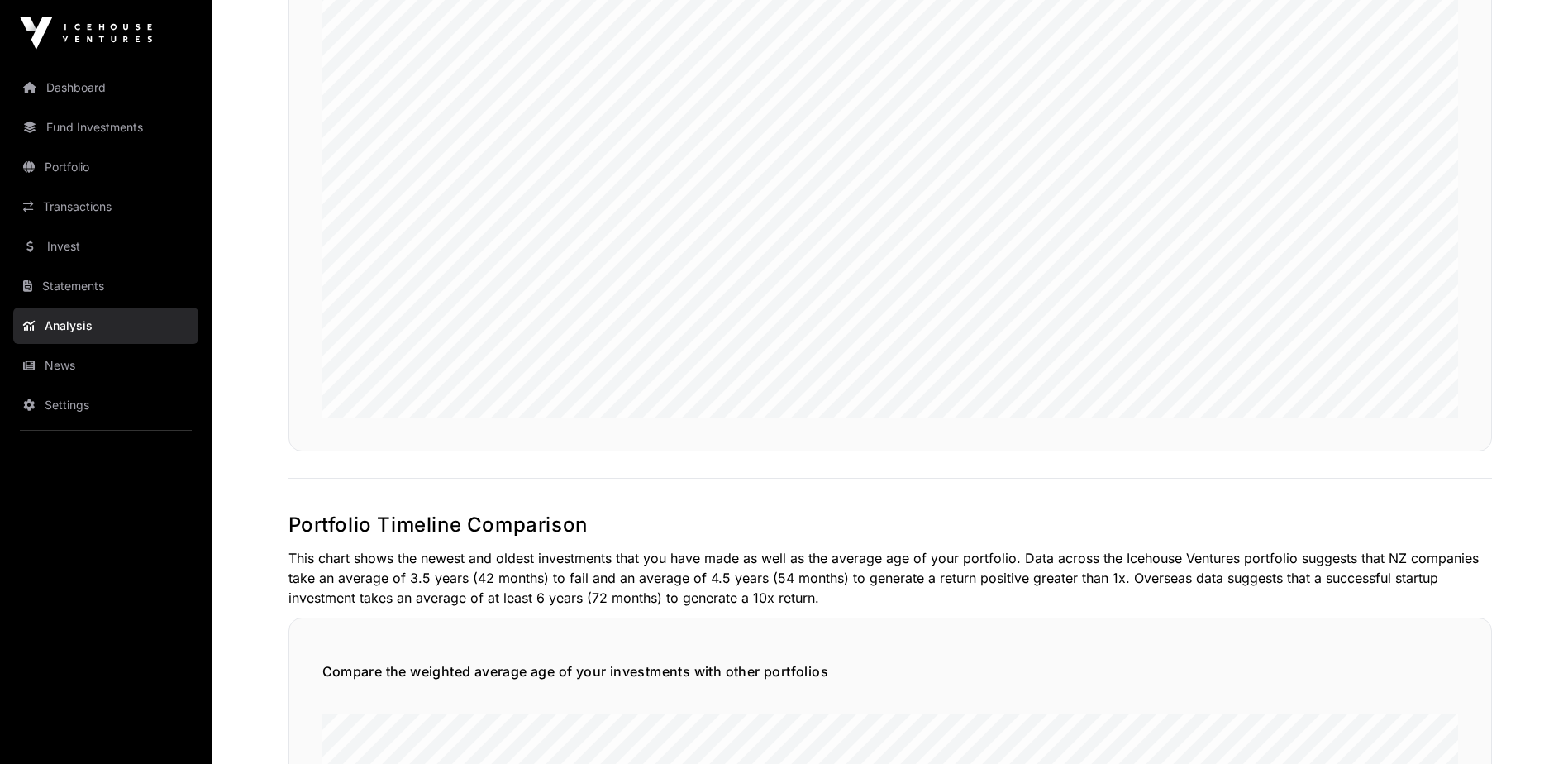
scroll to position [0, 0]
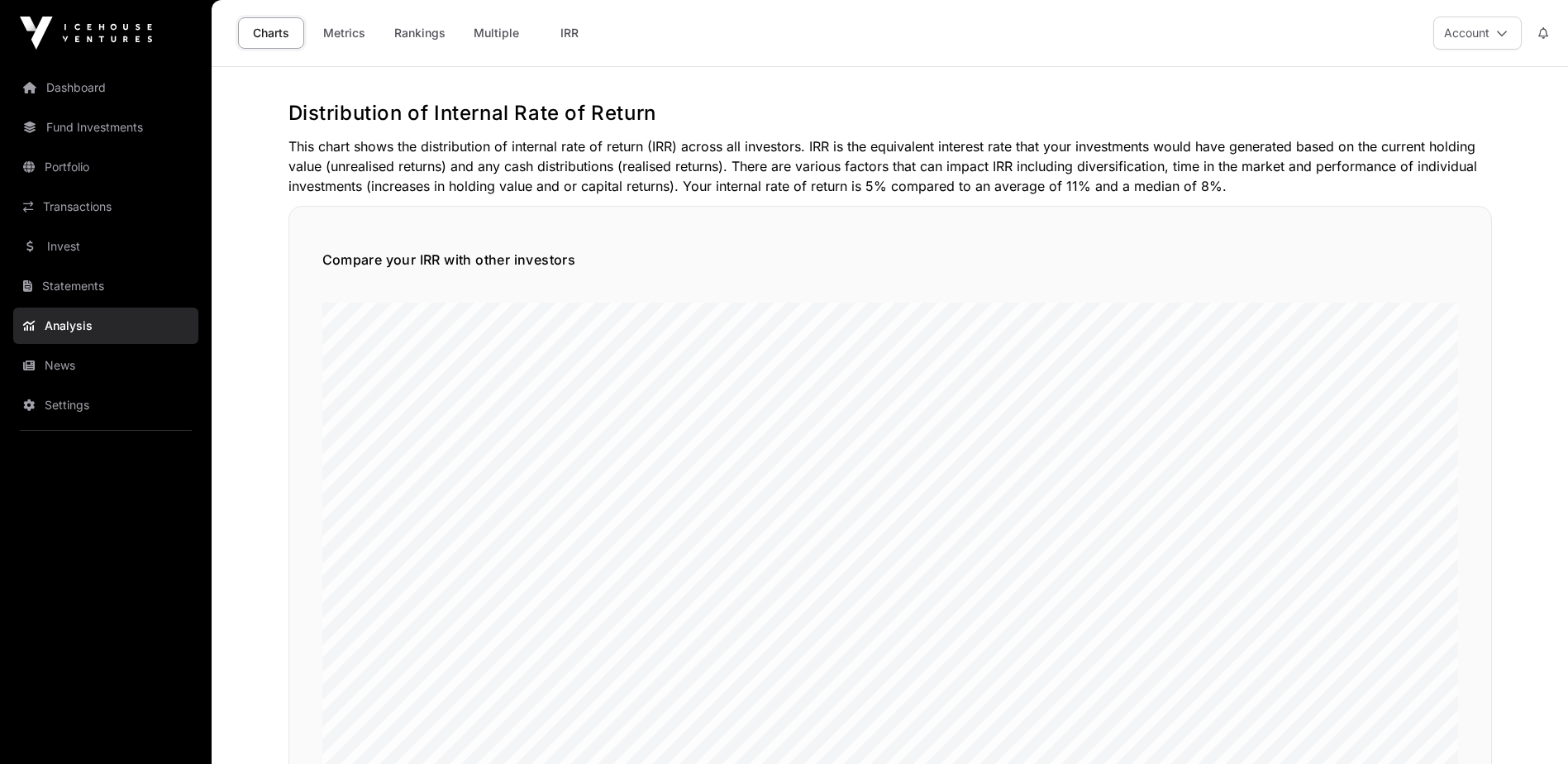
drag, startPoint x: 1294, startPoint y: 183, endPoint x: 975, endPoint y: 145, distance: 321.3
click at [975, 145] on p "This chart shows the distribution of internal rate of return (IRR) across all i…" at bounding box center [890, 166] width 1203 height 59
drag, startPoint x: 975, startPoint y: 145, endPoint x: 1307, endPoint y: 191, distance: 335.2
click at [1307, 191] on p "This chart shows the distribution of internal rate of return (IRR) across all i…" at bounding box center [890, 166] width 1203 height 59
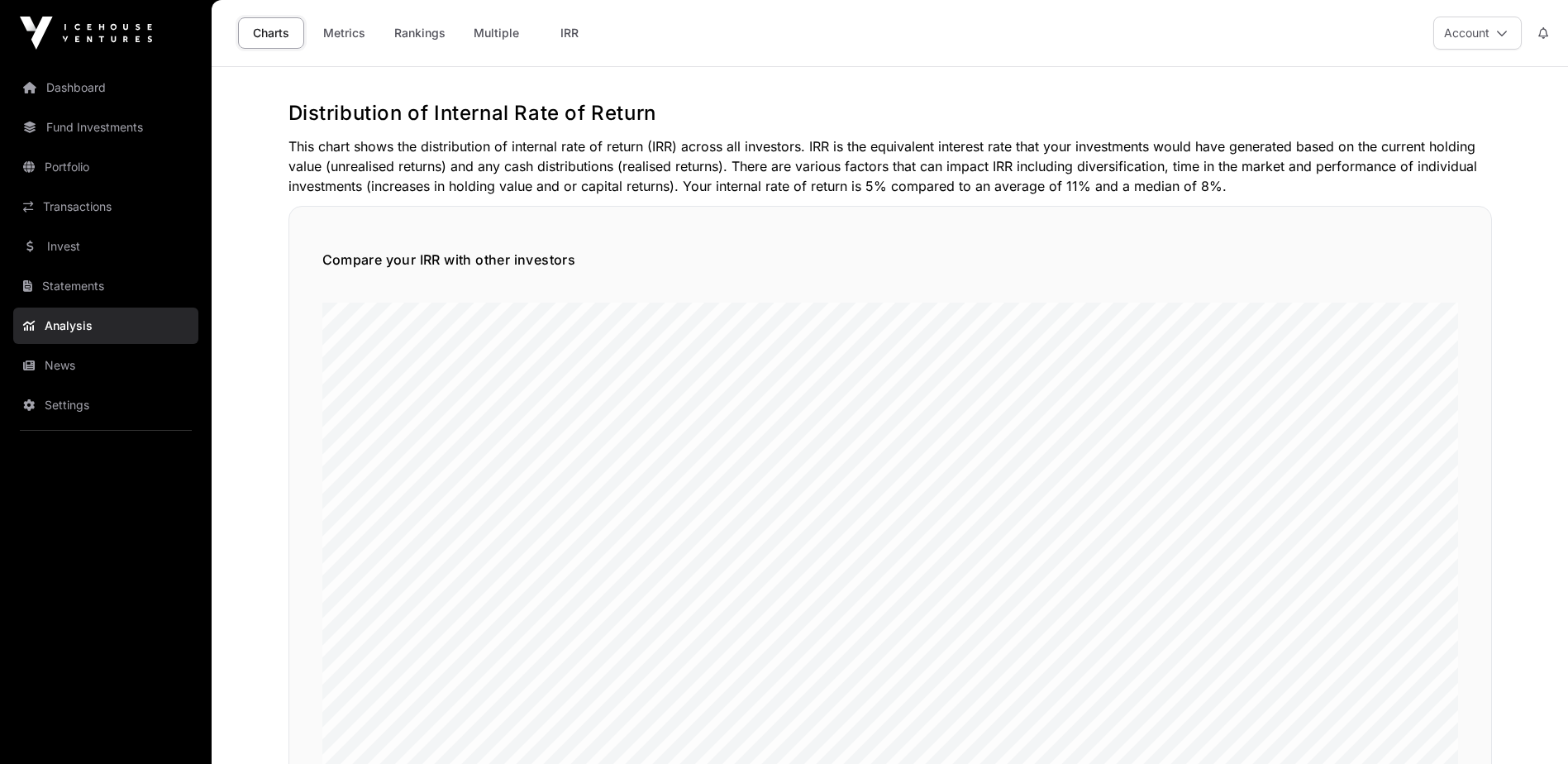
drag, startPoint x: 1362, startPoint y: 177, endPoint x: 580, endPoint y: 125, distance: 783.7
drag, startPoint x: 580, startPoint y: 125, endPoint x: 1094, endPoint y: 140, distance: 514.2
click at [1094, 140] on p "This chart shows the distribution of internal rate of return (IRR) across all i…" at bounding box center [890, 166] width 1203 height 59
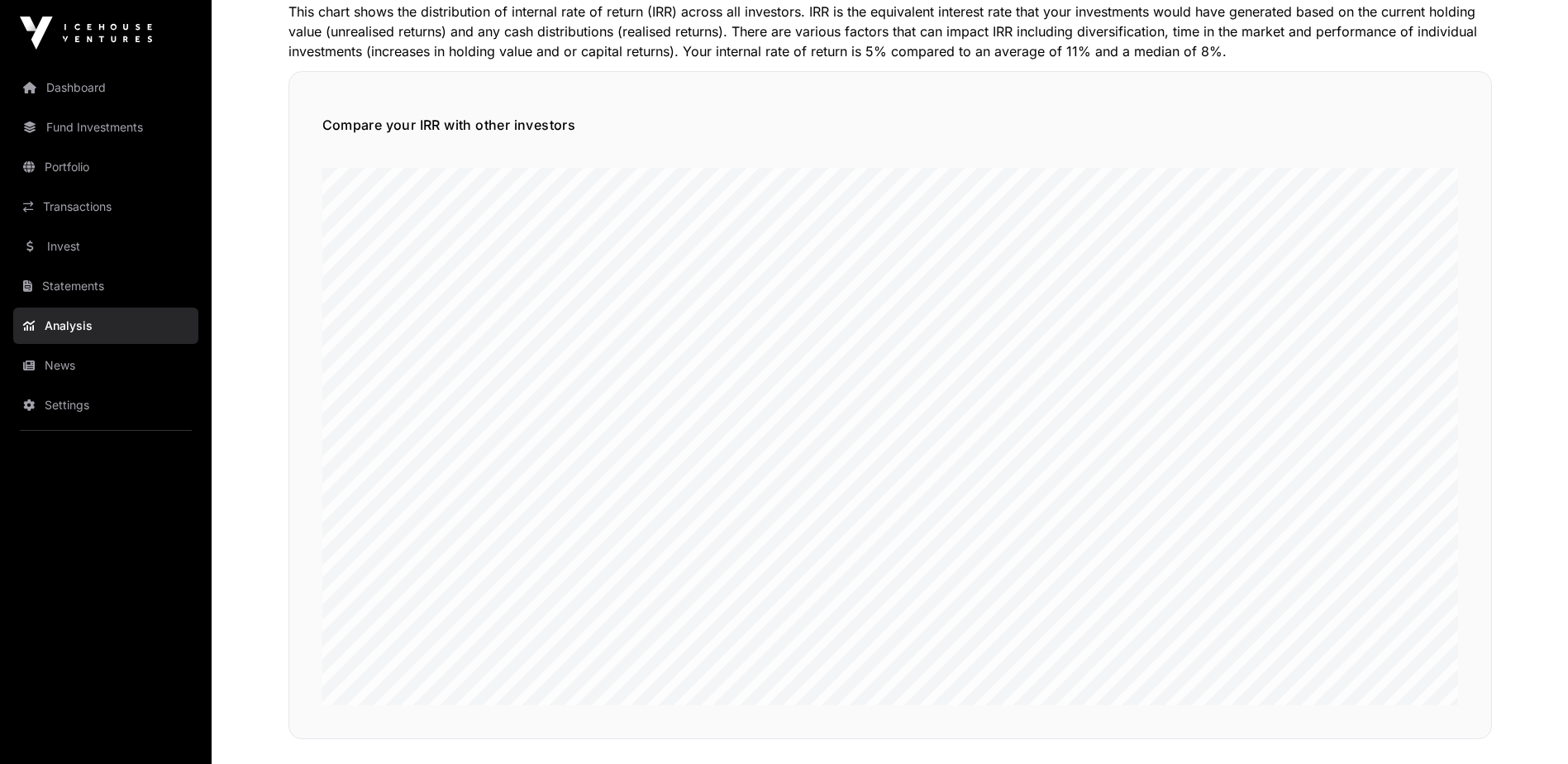
scroll to position [413, 0]
